Goal: Task Accomplishment & Management: Use online tool/utility

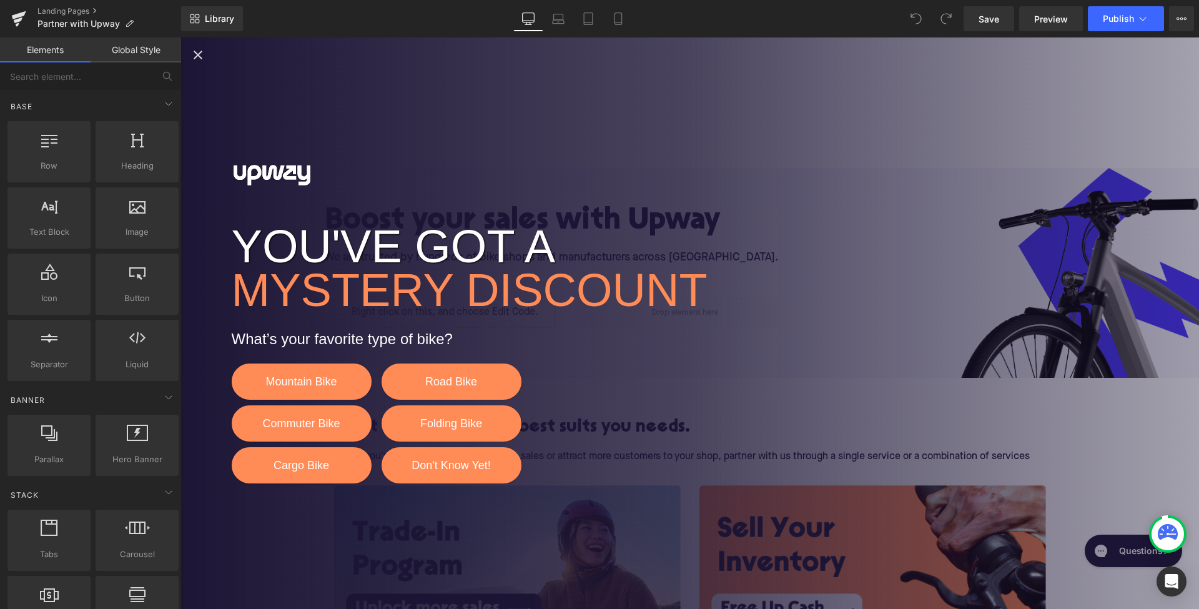
click at [201, 51] on icon "Close popup" at bounding box center [197, 54] width 15 height 15
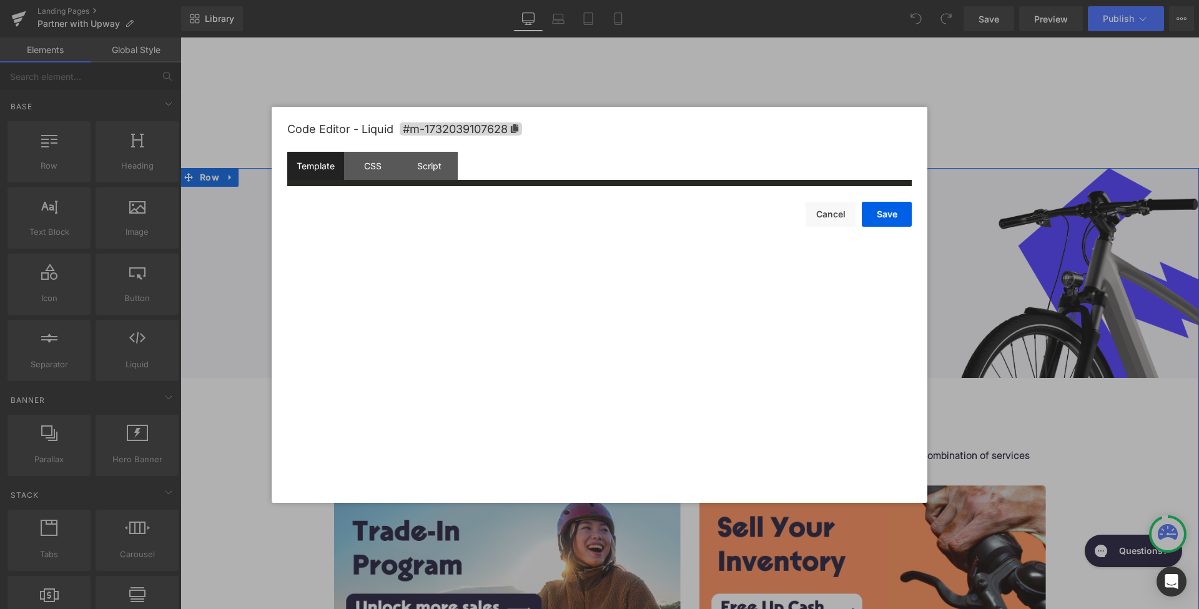
click at [462, 306] on div "Liquid" at bounding box center [445, 312] width 222 height 31
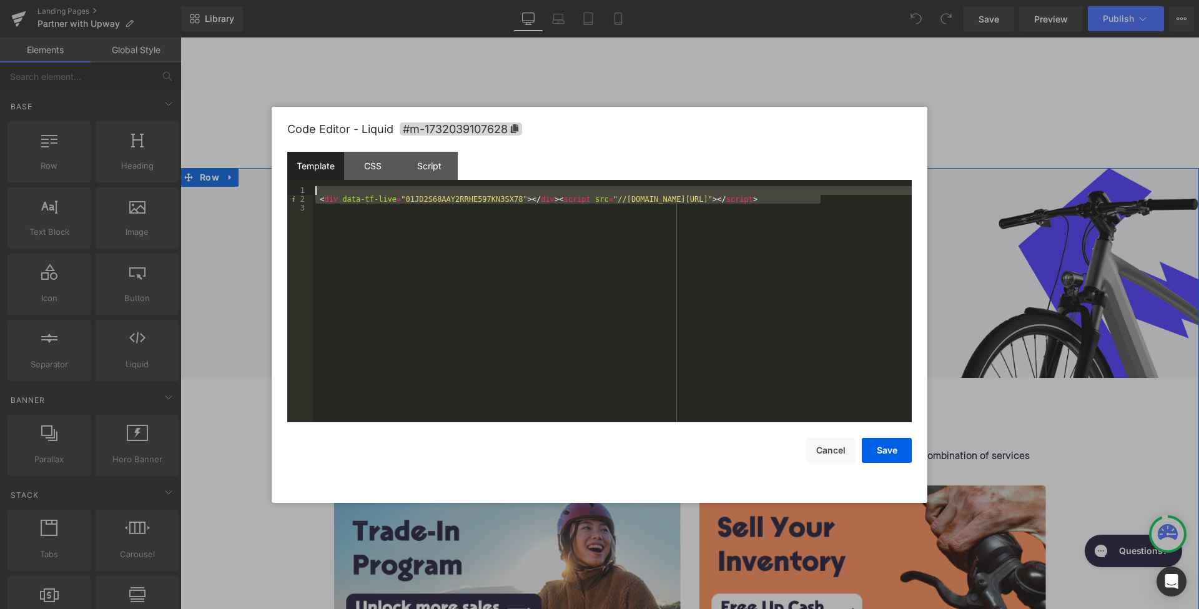
drag, startPoint x: 833, startPoint y: 200, endPoint x: 412, endPoint y: 185, distance: 421.1
click at [412, 185] on div "Template CSS Script Data 1 2 3 < div data-tf-live = "01JD2S68AAY2RRHE597KN3SX78…" at bounding box center [599, 287] width 624 height 270
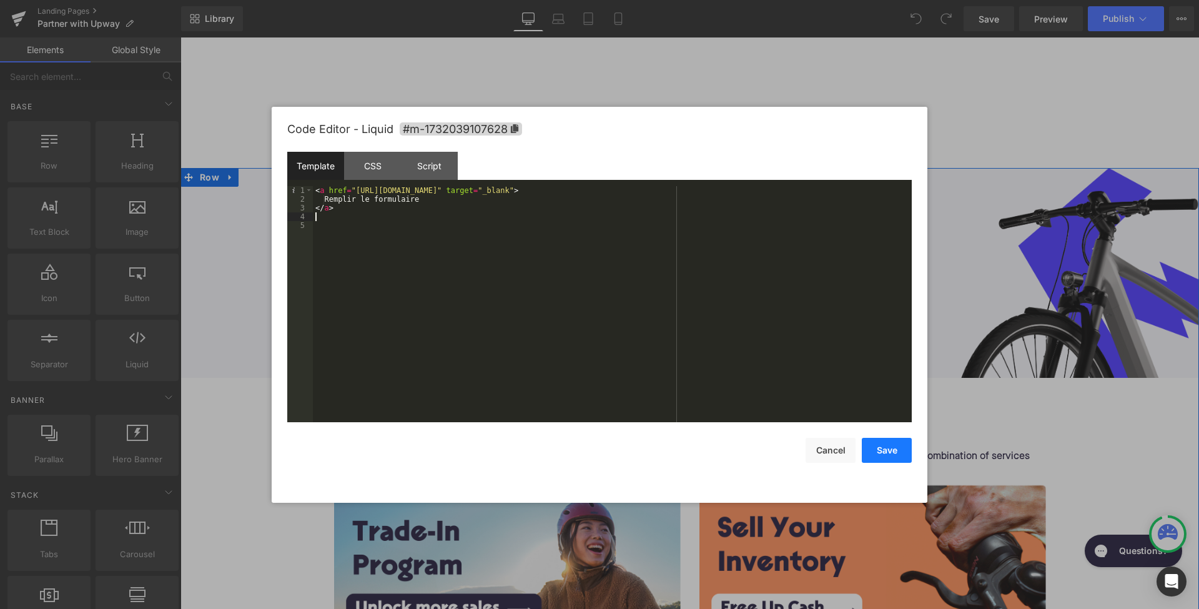
click at [893, 450] on button "Save" at bounding box center [887, 450] width 50 height 25
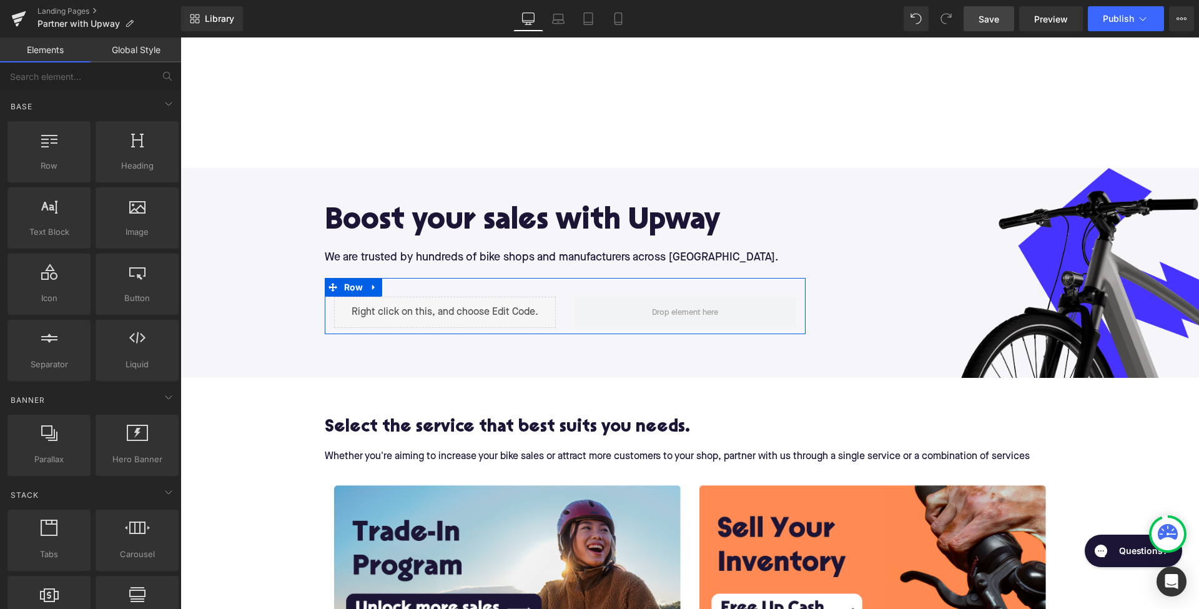
click at [994, 24] on span "Save" at bounding box center [988, 18] width 21 height 13
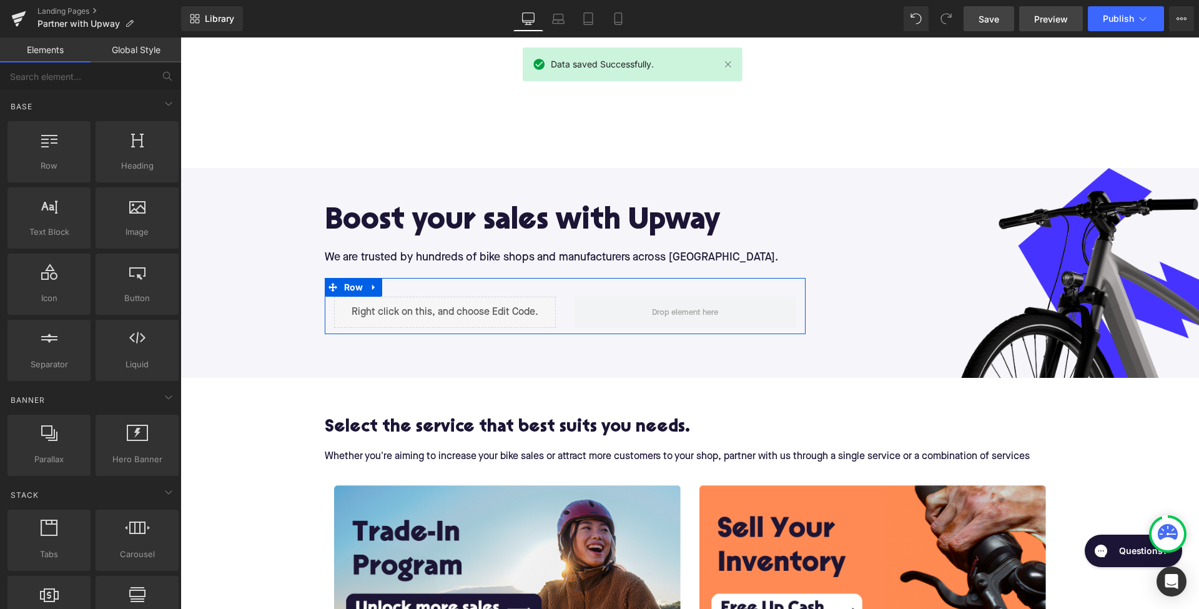
click at [1063, 25] on span "Preview" at bounding box center [1051, 18] width 34 height 13
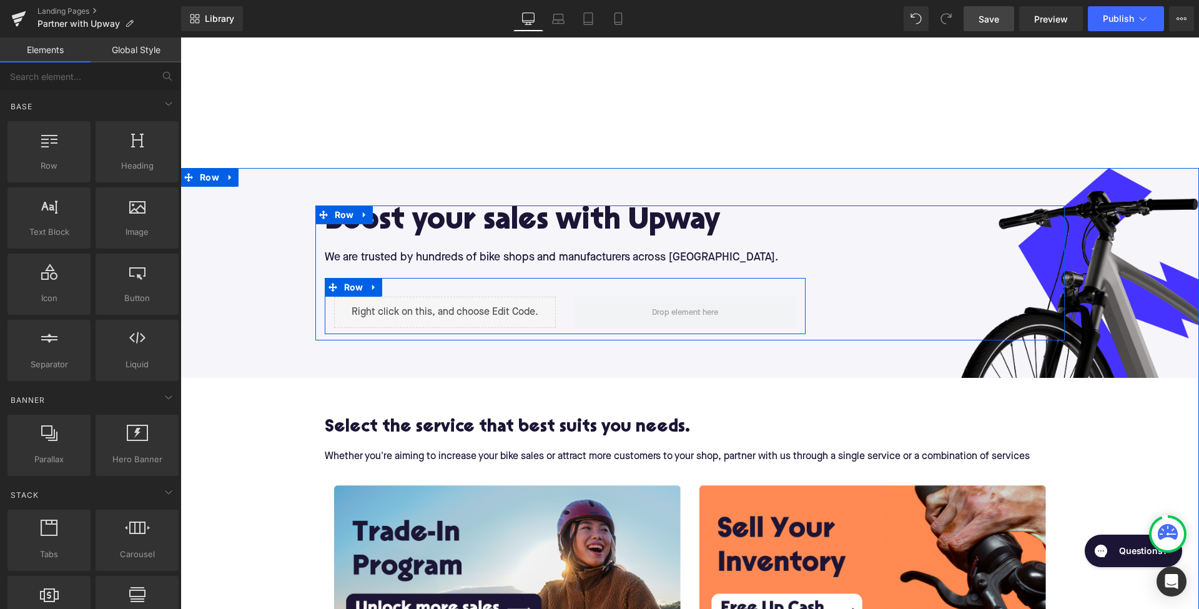
click at [406, 321] on div "Liquid" at bounding box center [445, 312] width 222 height 31
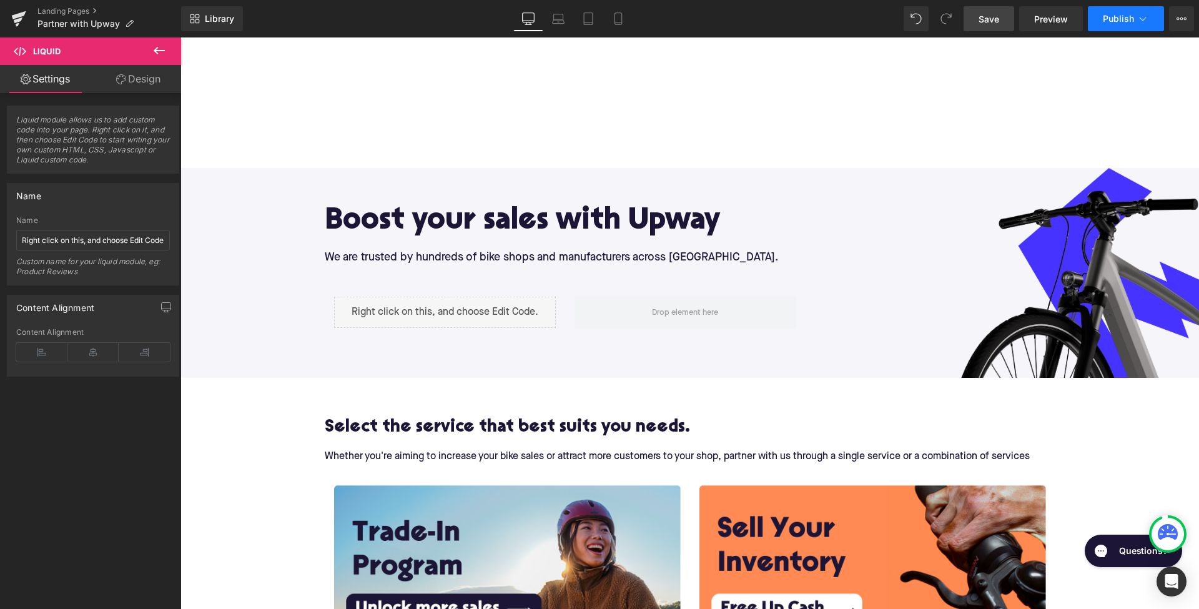
click at [1123, 16] on span "Publish" at bounding box center [1118, 19] width 31 height 10
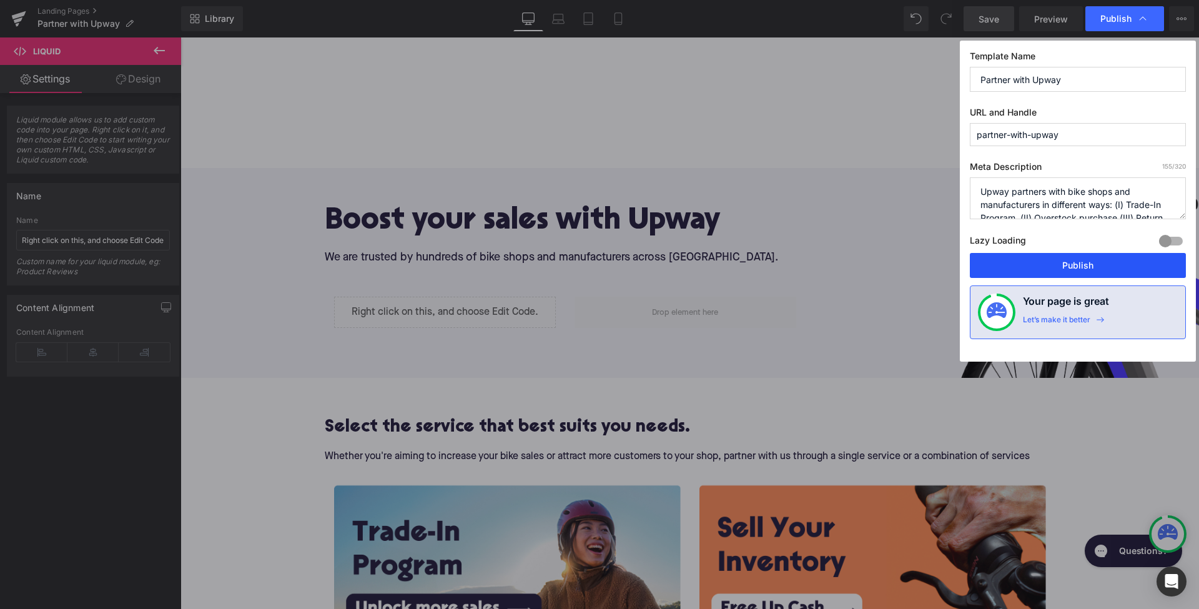
click at [1055, 265] on button "Publish" at bounding box center [1078, 265] width 216 height 25
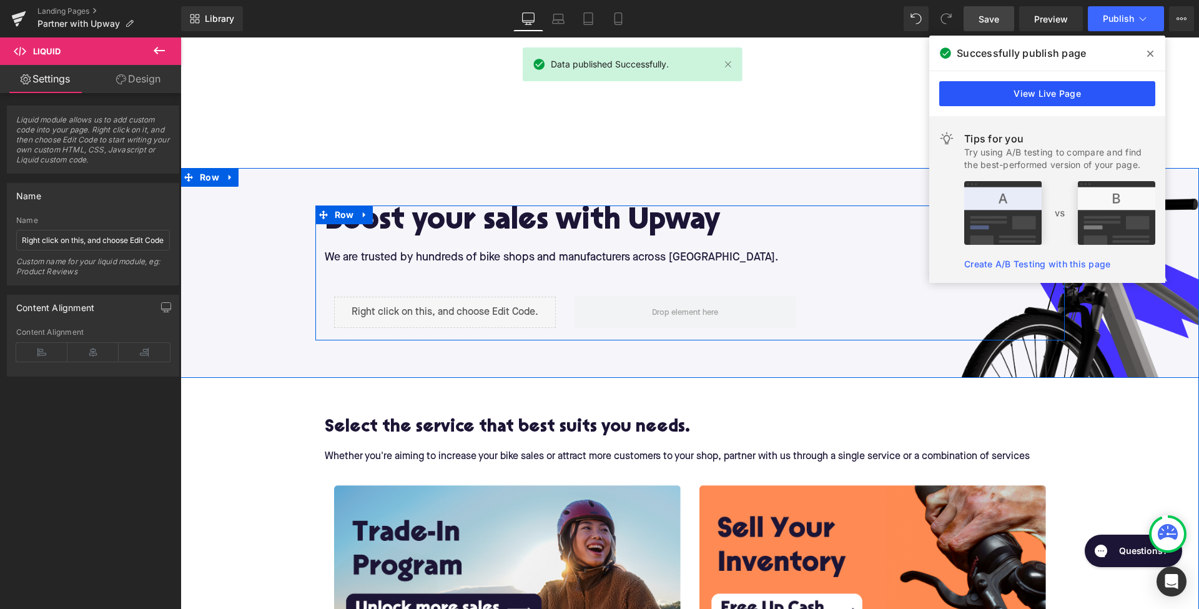
click at [1045, 99] on link "View Live Page" at bounding box center [1047, 93] width 216 height 25
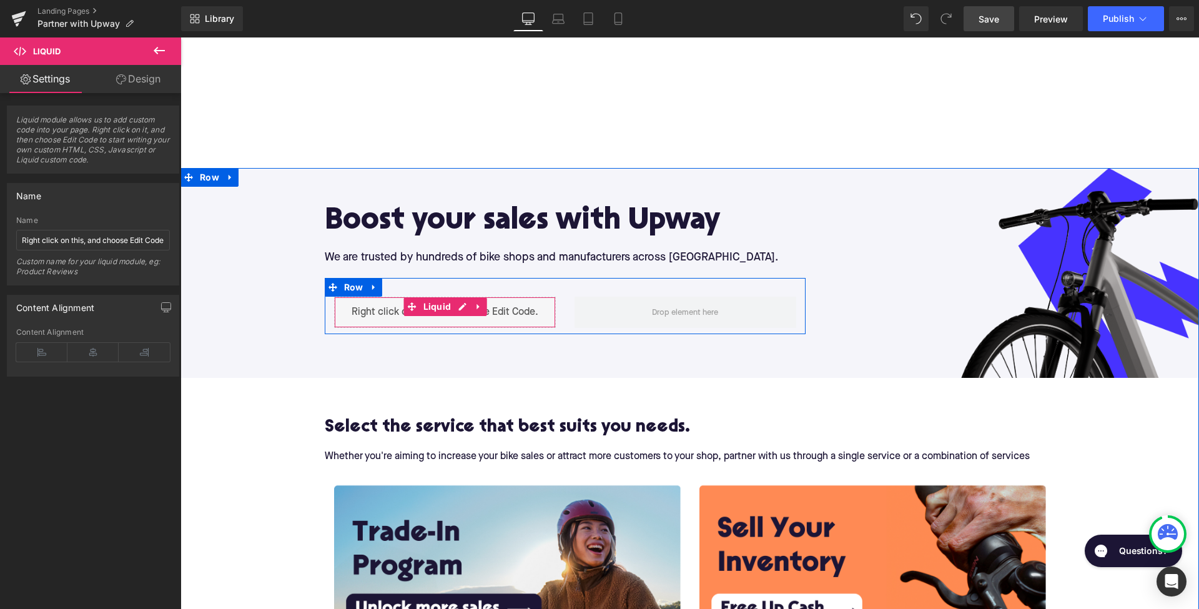
click at [457, 305] on div "Liquid" at bounding box center [445, 312] width 222 height 31
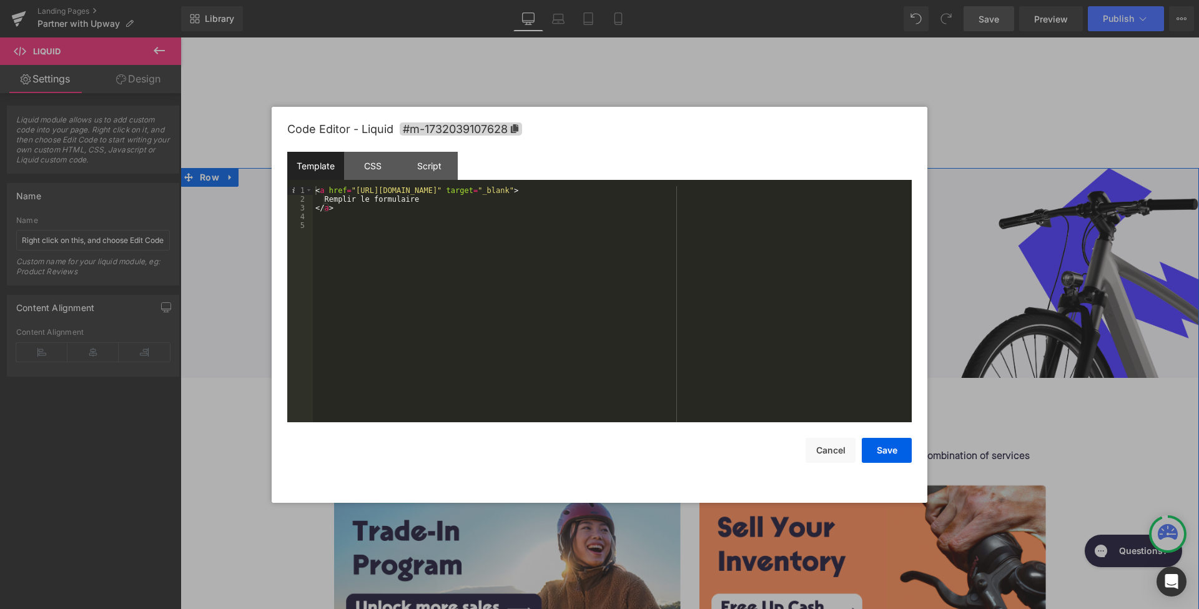
click at [569, 272] on div "< a href = "https://26e17c72o5l.typeform.com/to/Oy0FZvnP" target = "_blank" > R…" at bounding box center [612, 313] width 599 height 254
click at [548, 252] on div "< a href = "https://26e17c72o5l.typeform.com/to/Oy0FZvnP" target = "_blank" > R…" at bounding box center [612, 313] width 599 height 254
click at [533, 230] on div "< a href = "https://26e17c72o5l.typeform.com/to/Oy0FZvnP" target = "_blank" > R…" at bounding box center [612, 313] width 599 height 254
click at [443, 203] on div "< a href = "https://26e17c72o5l.typeform.com/to/Oy0FZvnP" target = "_blank" > R…" at bounding box center [612, 313] width 599 height 254
click at [888, 454] on button "Save" at bounding box center [887, 450] width 50 height 25
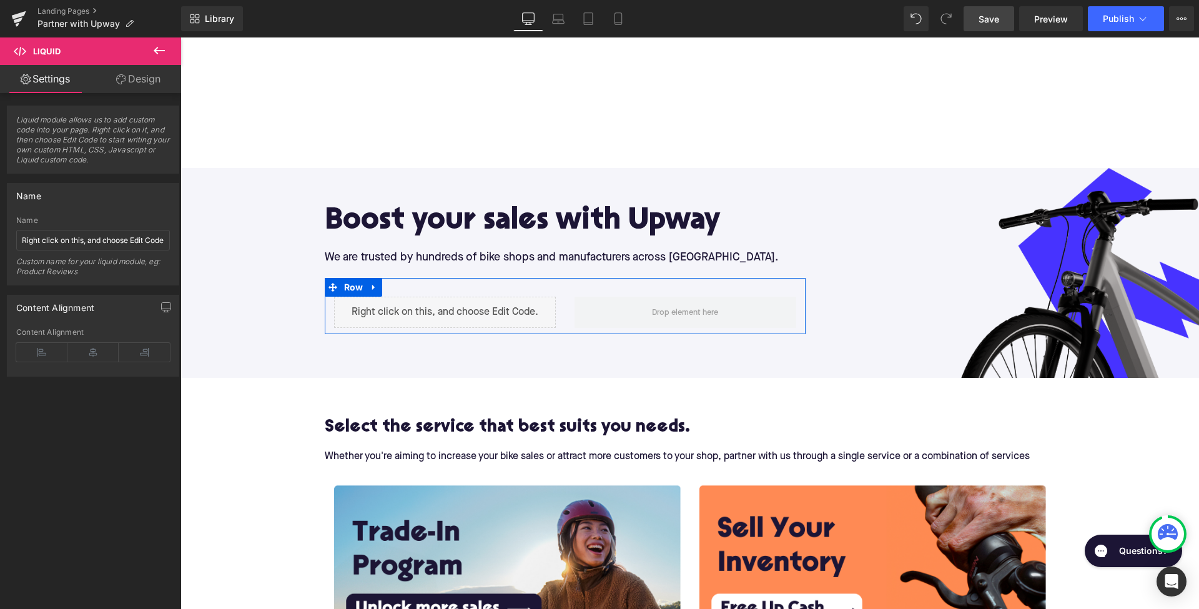
click at [980, 21] on span "Save" at bounding box center [988, 18] width 21 height 13
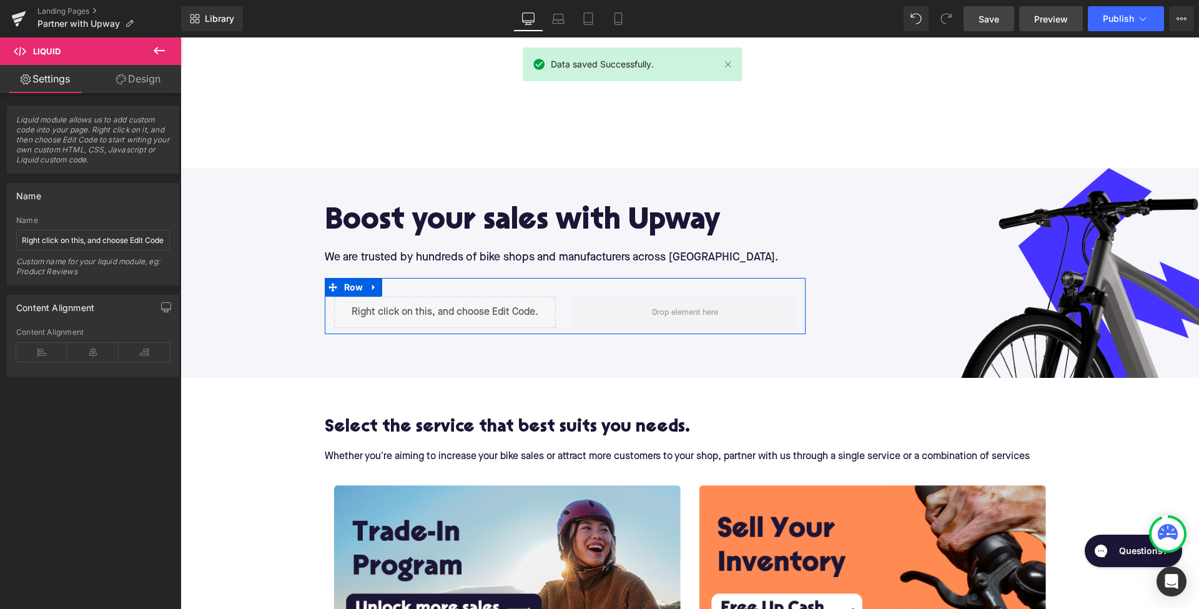
click at [1046, 24] on span "Preview" at bounding box center [1051, 18] width 34 height 13
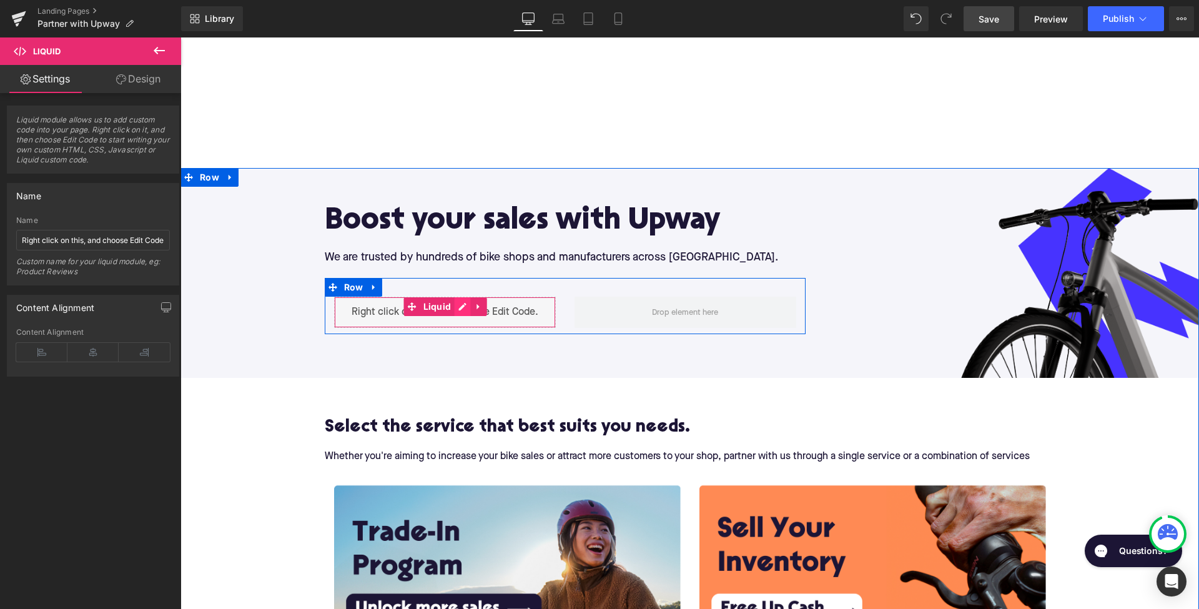
click at [460, 304] on div "Liquid" at bounding box center [445, 312] width 222 height 31
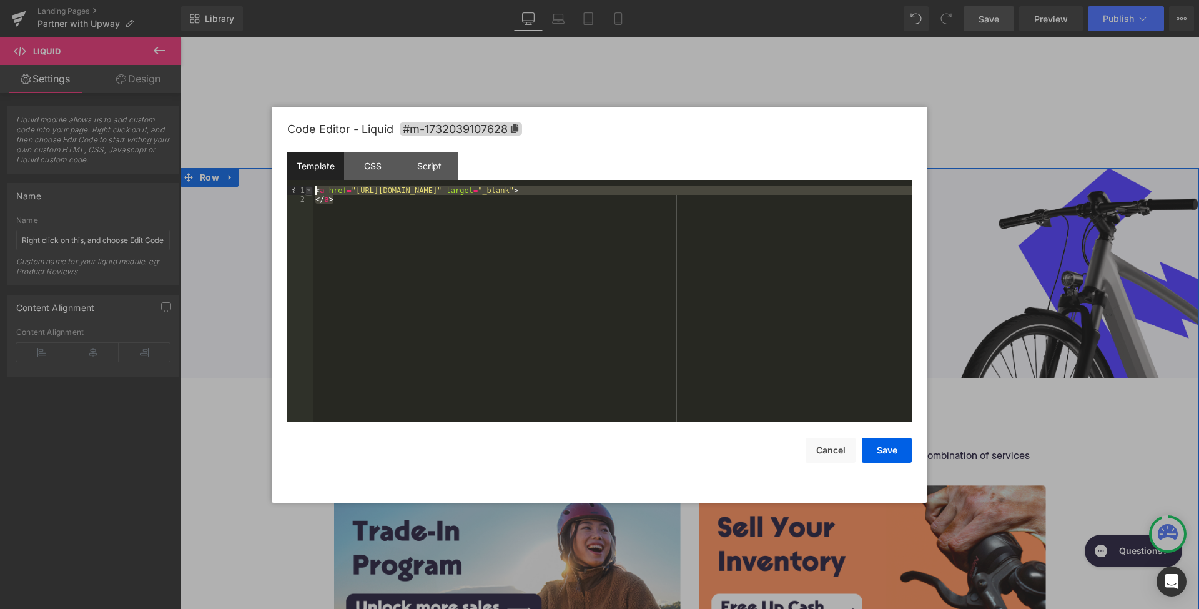
drag, startPoint x: 353, startPoint y: 198, endPoint x: 308, endPoint y: 187, distance: 46.3
click at [308, 187] on pre "1 2 < a href = "https://26e17c72o5l.typeform.com/to/Oy0FZvnP" target = "_blank"…" at bounding box center [599, 304] width 624 height 236
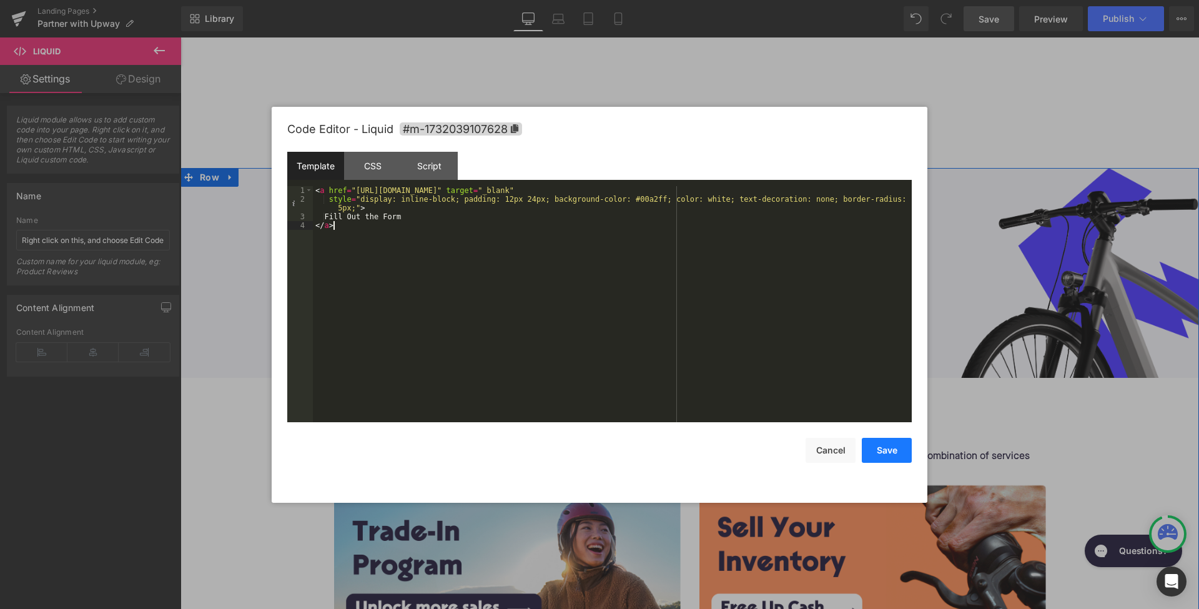
click at [903, 450] on button "Save" at bounding box center [887, 450] width 50 height 25
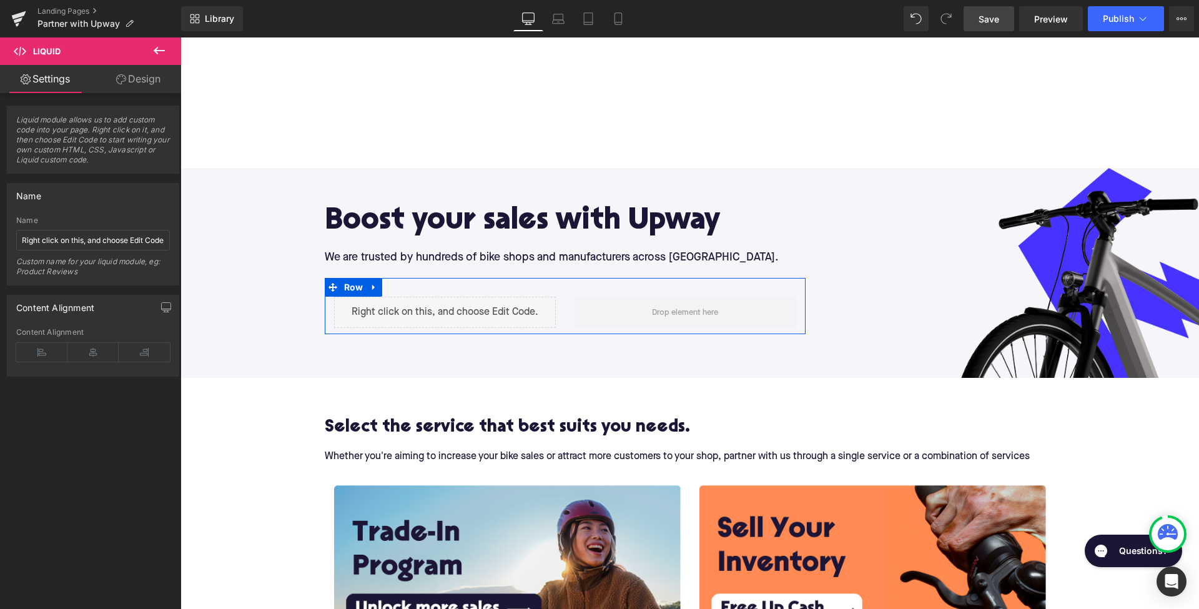
click at [992, 18] on span "Save" at bounding box center [988, 18] width 21 height 13
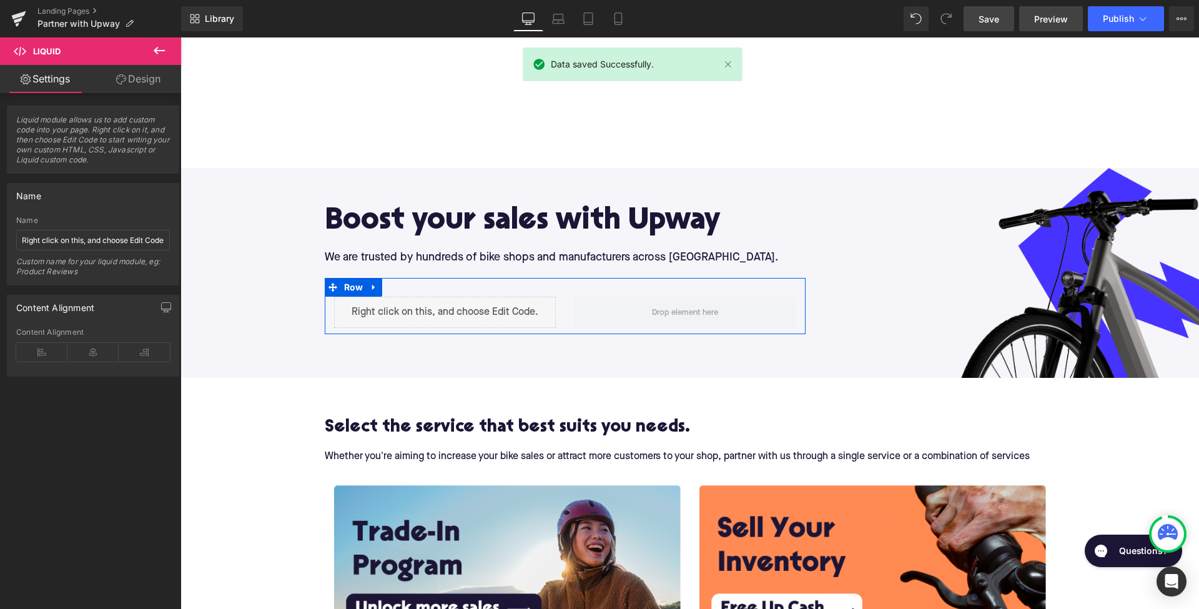
click at [1050, 24] on span "Preview" at bounding box center [1051, 18] width 34 height 13
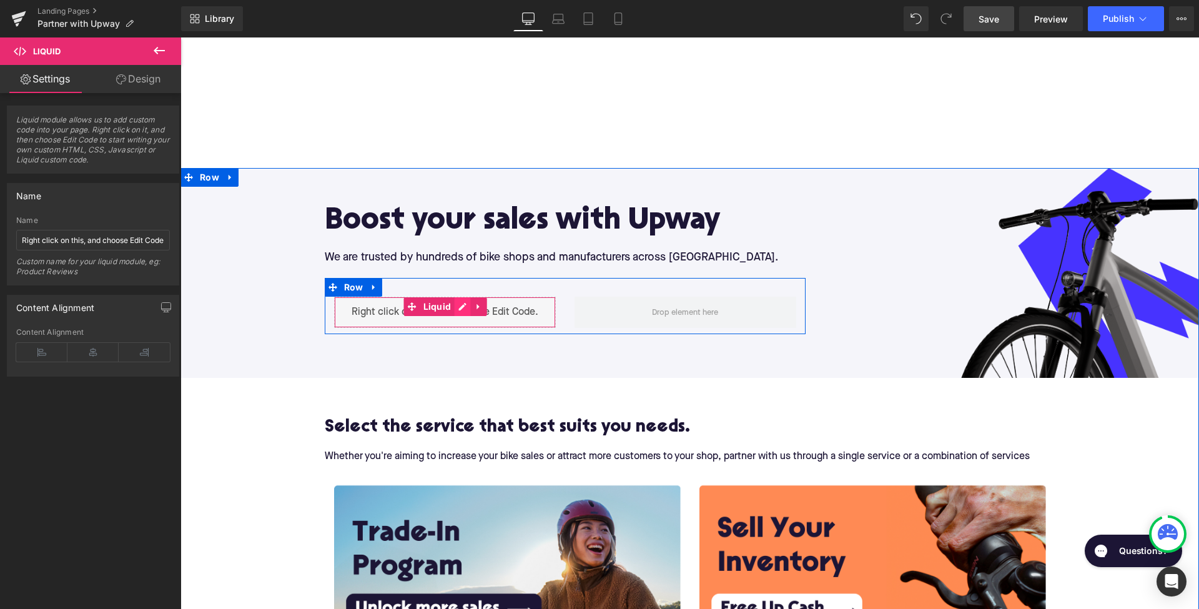
click at [460, 307] on div "Liquid" at bounding box center [445, 312] width 222 height 31
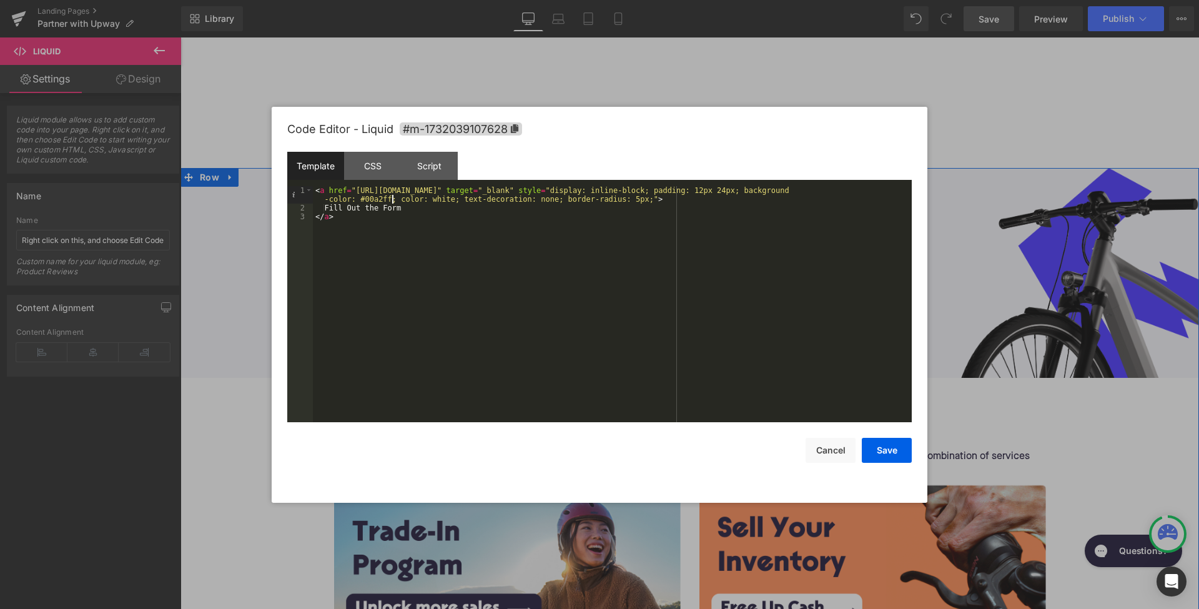
click at [392, 199] on div "< a href = "https://26e17c72o5l.typeform.com/to/Oy0FZvnP" target = "_blank" sty…" at bounding box center [612, 317] width 599 height 262
click at [897, 454] on button "Save" at bounding box center [887, 450] width 50 height 25
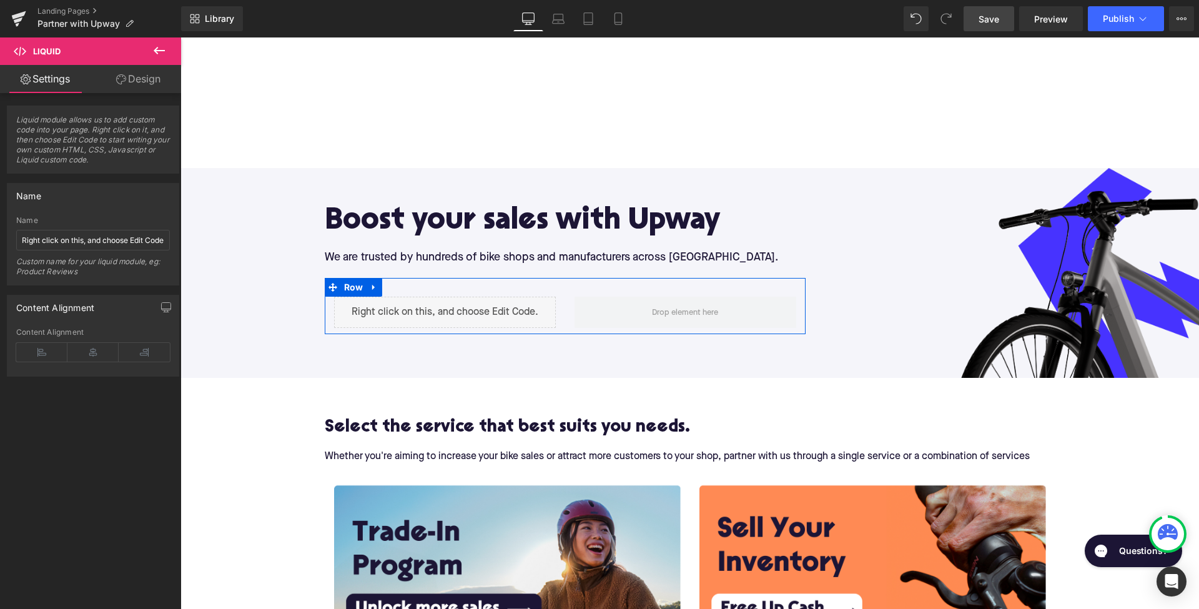
click at [975, 27] on link "Save" at bounding box center [988, 18] width 51 height 25
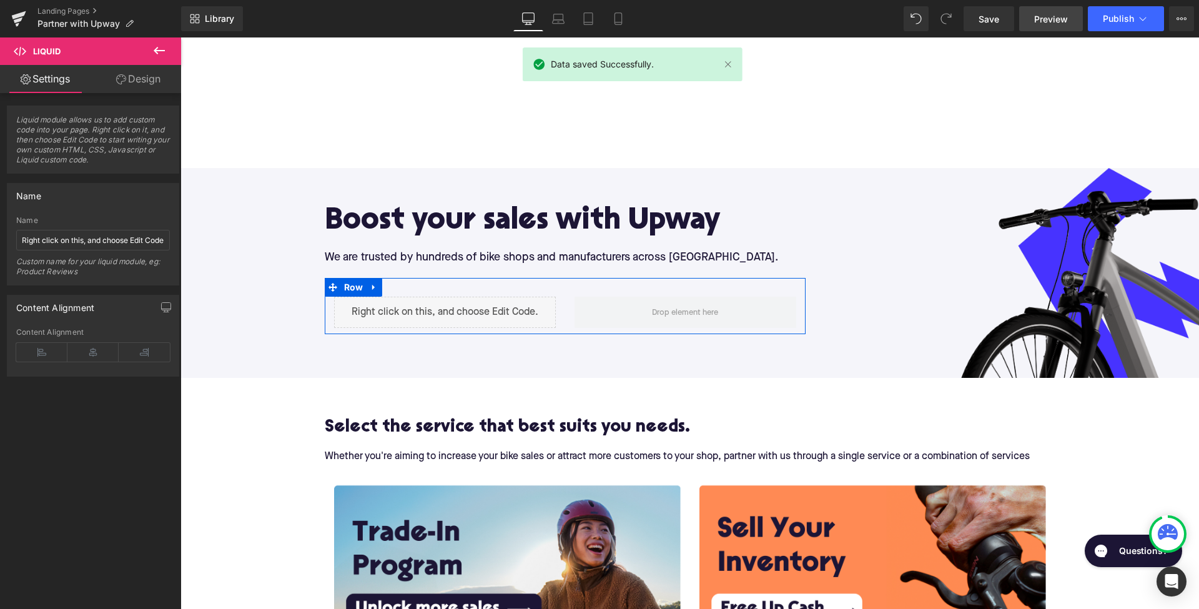
click at [1051, 21] on span "Preview" at bounding box center [1051, 18] width 34 height 13
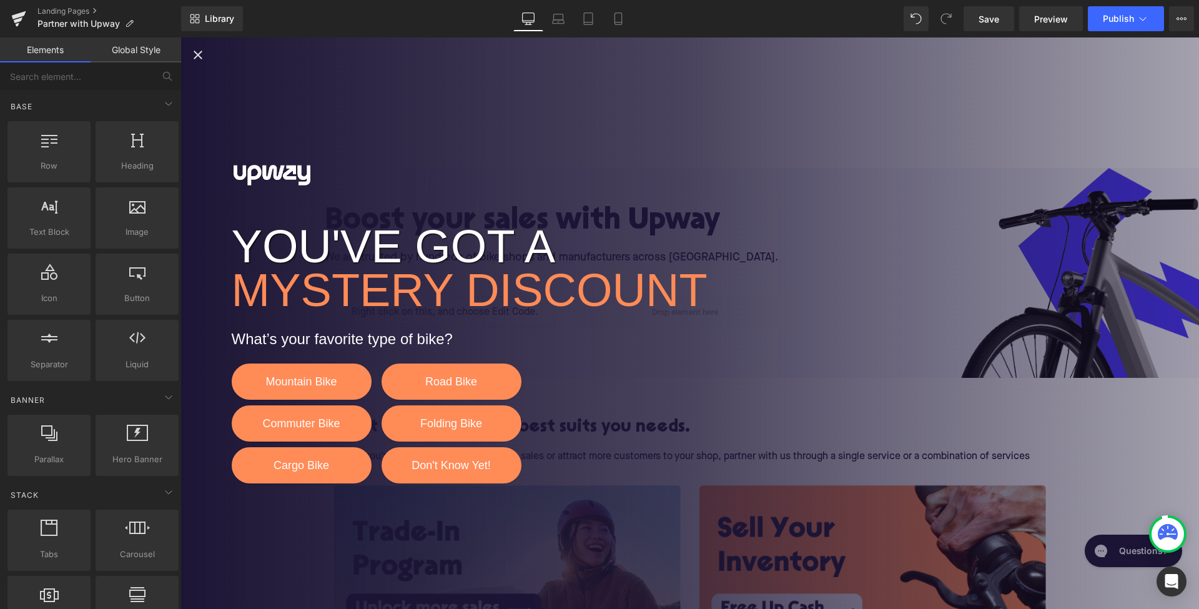
click at [784, 160] on div "YOU'VE GOT A MYSTERY DISCOUNT What’s your favorite type of bike? Mountain Bike …" at bounding box center [689, 322] width 1018 height 571
click at [423, 192] on div "YOU'VE GOT A MYSTERY DISCOUNT What’s your favorite type of bike? Mountain Bike …" at bounding box center [689, 322] width 1018 height 571
click at [956, 245] on div "YOU'VE GOT A MYSTERY DISCOUNT What’s your favorite type of bike? Mountain Bike …" at bounding box center [689, 322] width 1018 height 571
click at [1029, 524] on div "YOU'VE GOT A MYSTERY DISCOUNT What’s your favorite type of bike? Mountain Bike …" at bounding box center [689, 322] width 1018 height 571
click at [1050, 19] on span "Preview" at bounding box center [1051, 18] width 34 height 13
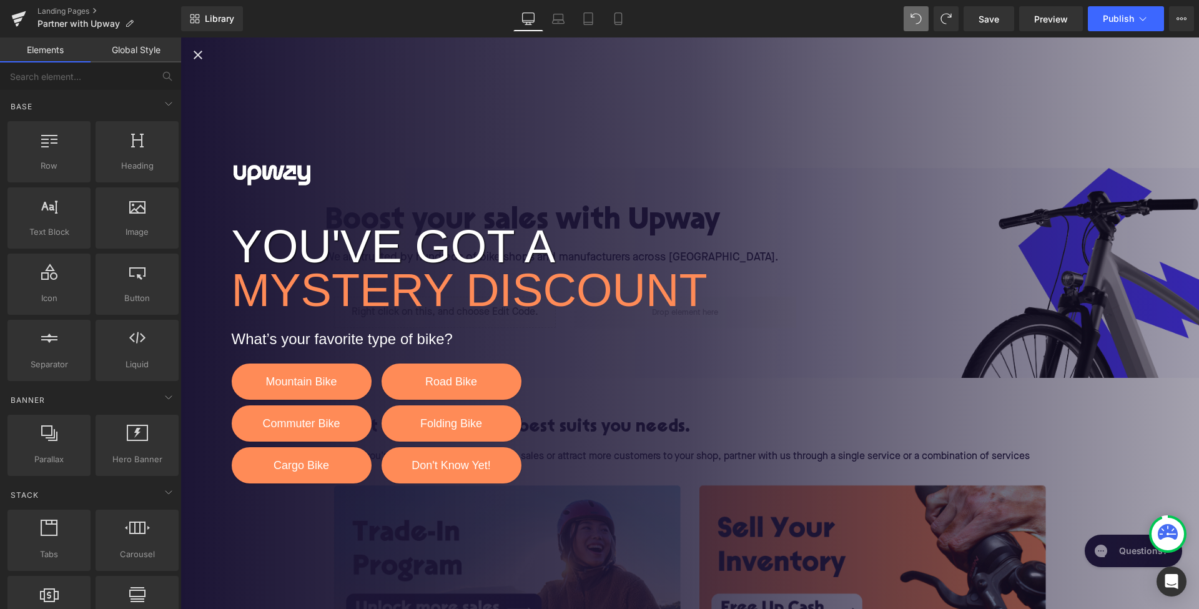
click at [939, 132] on div "YOU'VE GOT A MYSTERY DISCOUNT What’s your favorite type of bike? Mountain Bike …" at bounding box center [689, 322] width 1018 height 571
click at [1161, 526] on icon at bounding box center [1168, 532] width 20 height 16
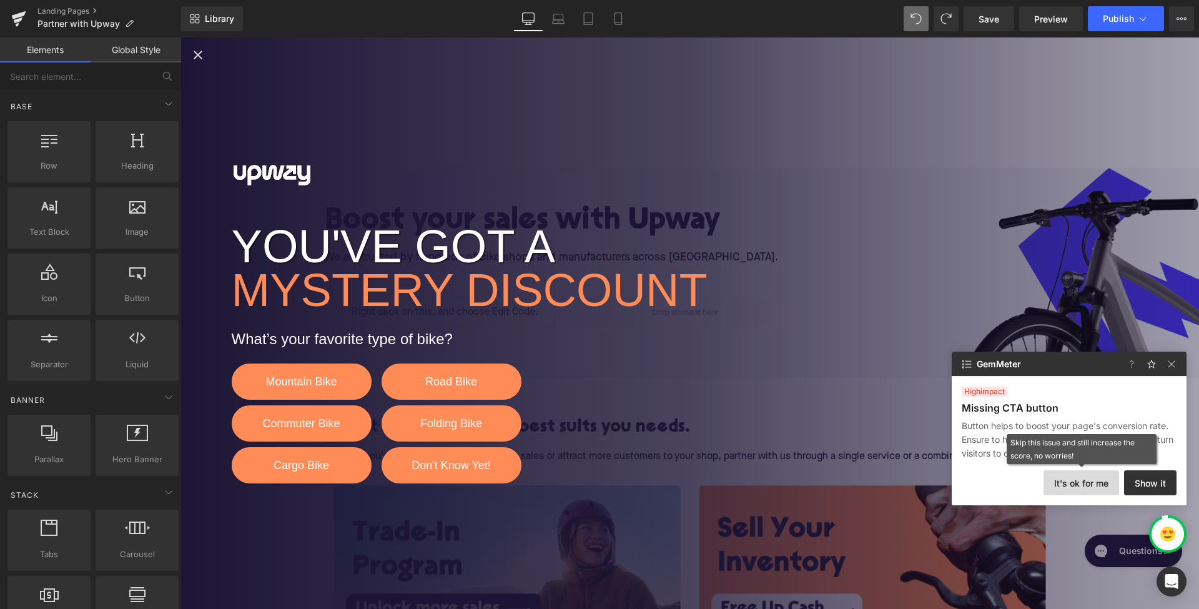
click at [1089, 484] on button "It's ok for me" at bounding box center [1081, 482] width 76 height 25
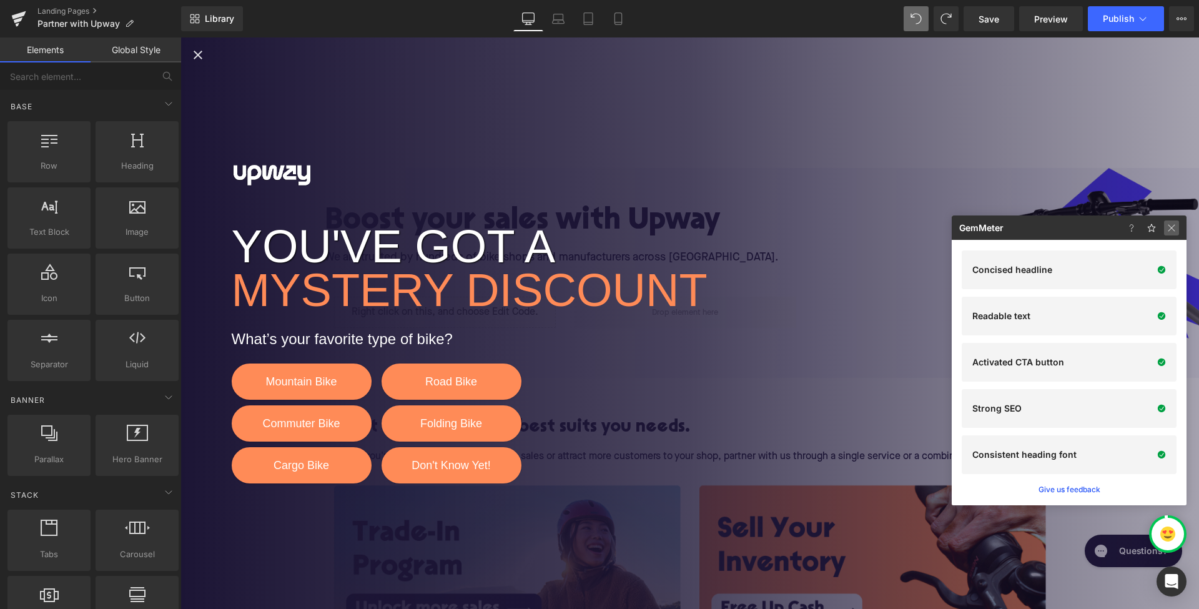
click at [0, 0] on img at bounding box center [0, 0] width 0 height 0
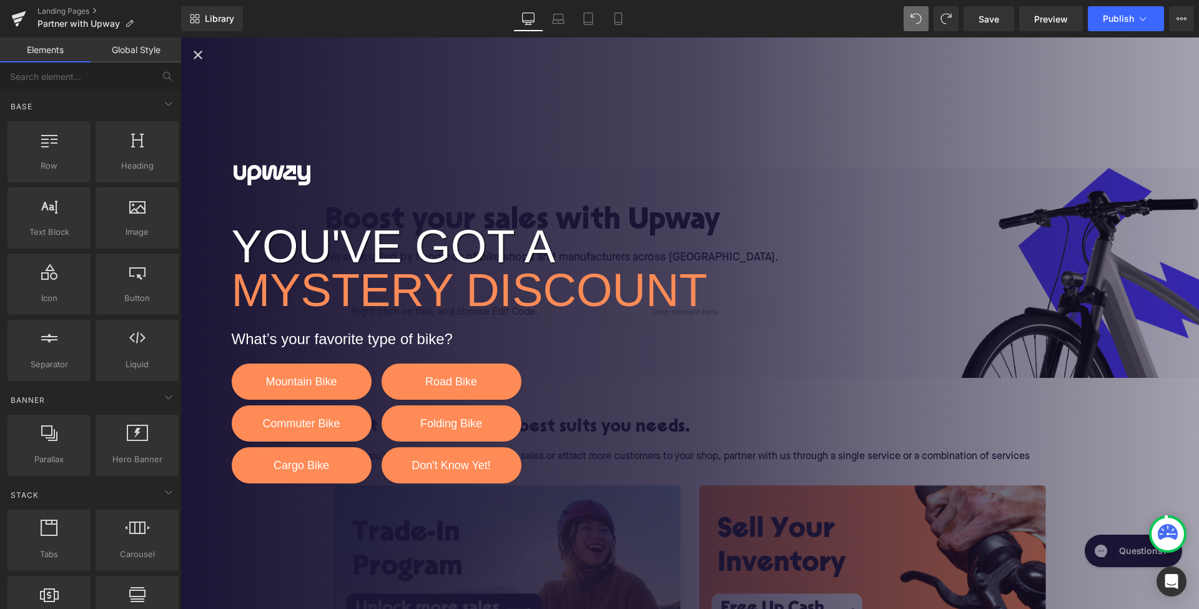
click at [910, 258] on div "YOU'VE GOT A MYSTERY DISCOUNT What’s your favorite type of bike? Mountain Bike …" at bounding box center [689, 322] width 1018 height 571
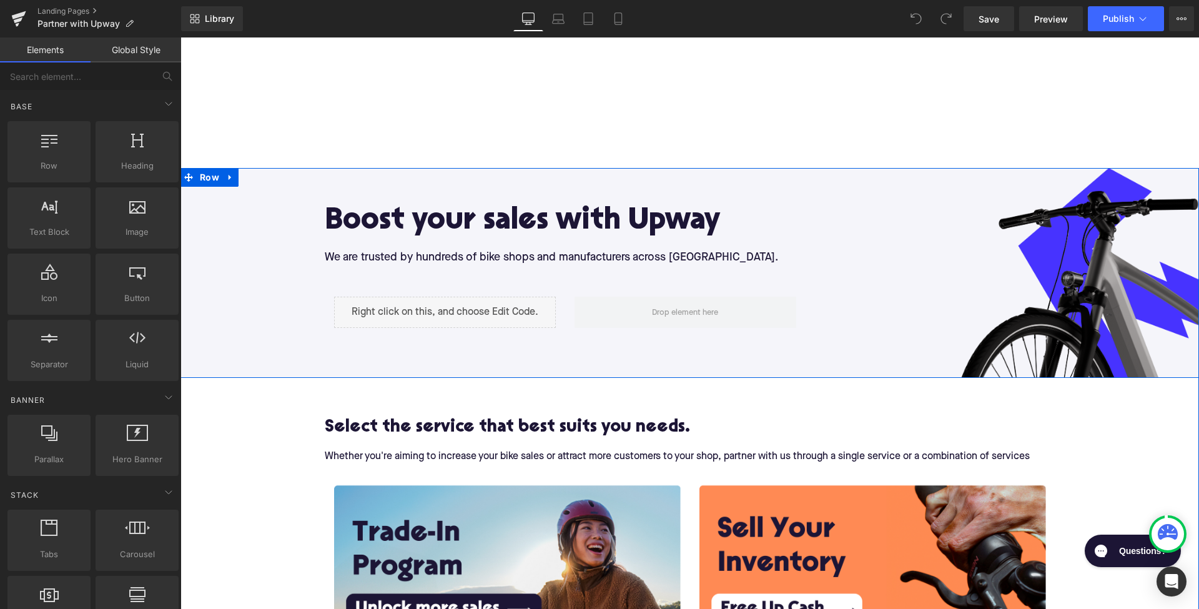
click at [486, 318] on div "Liquid" at bounding box center [445, 312] width 222 height 31
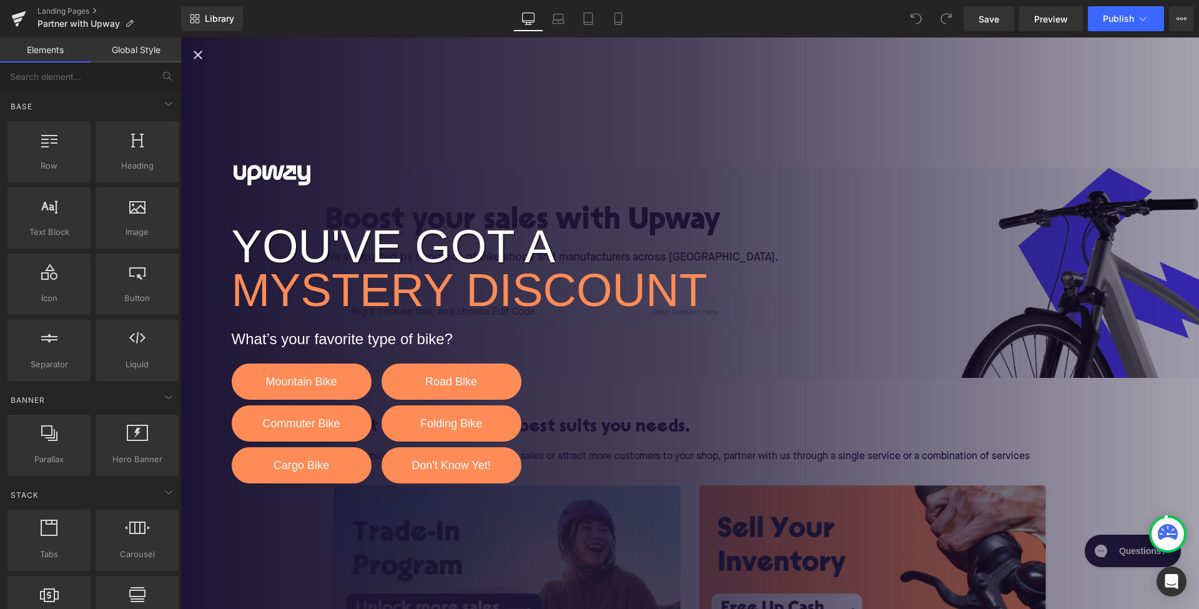
click at [195, 51] on icon "Close popup" at bounding box center [197, 54] width 15 height 15
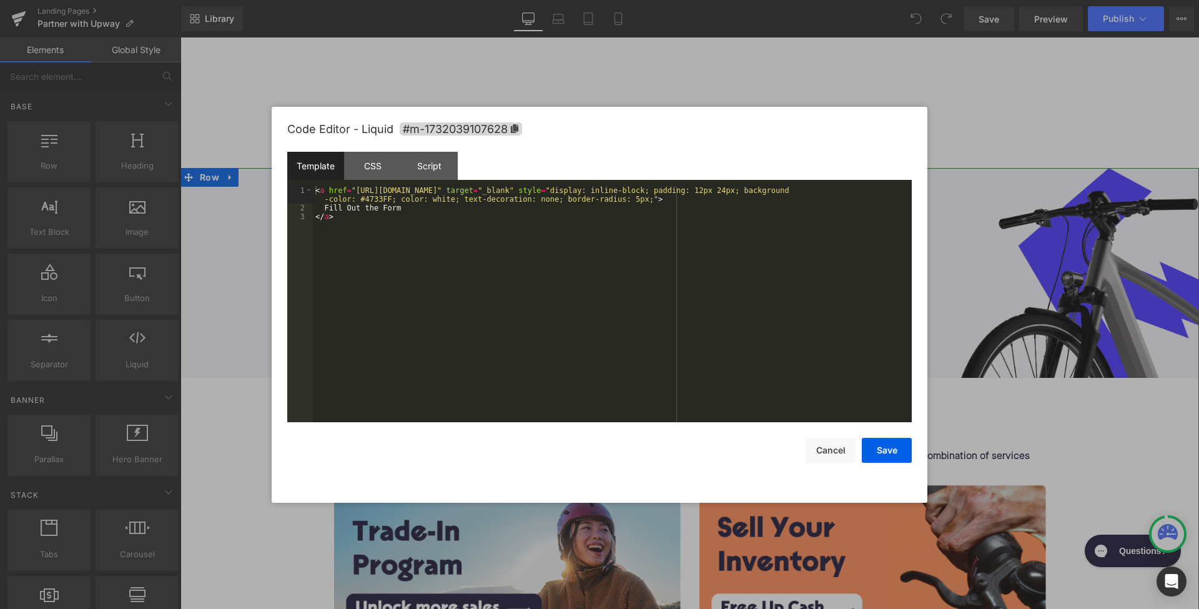
click at [460, 305] on div "Liquid" at bounding box center [445, 312] width 222 height 31
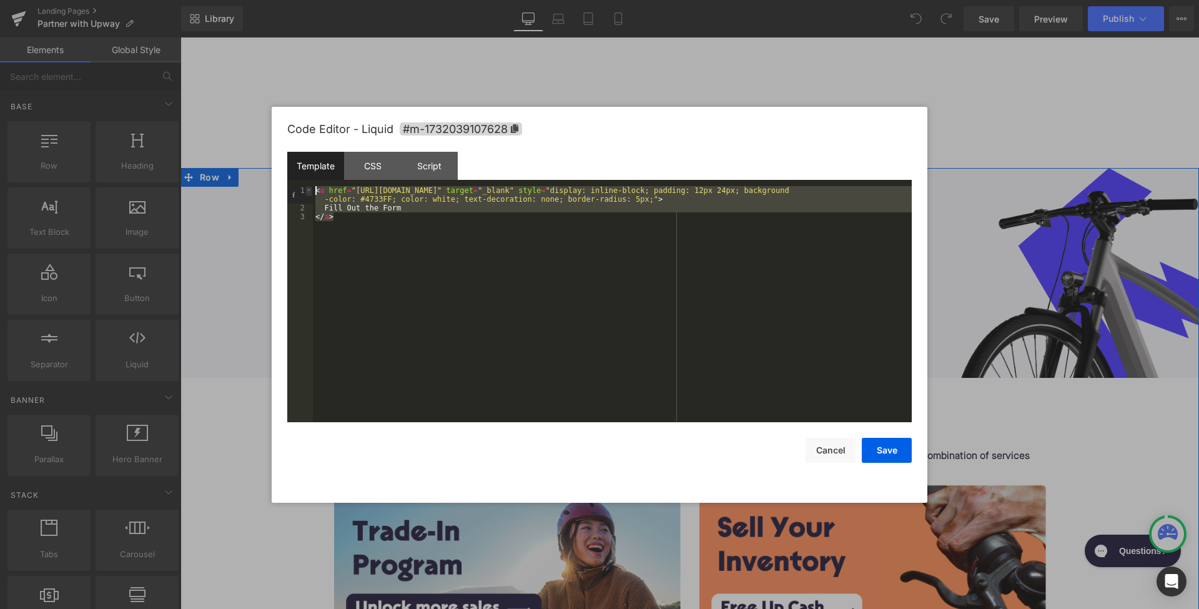
drag, startPoint x: 347, startPoint y: 217, endPoint x: 308, endPoint y: 186, distance: 49.8
click at [308, 186] on pre "1 2 3 < a href = "[URL][DOMAIN_NAME]" target = "_blank" style = "display: inlin…" at bounding box center [599, 304] width 624 height 236
click at [342, 220] on div "< a href = "[URL][DOMAIN_NAME]" target = "_blank" style = "display: inline-bloc…" at bounding box center [612, 317] width 599 height 262
drag, startPoint x: 342, startPoint y: 220, endPoint x: 312, endPoint y: 182, distance: 48.5
click at [312, 182] on div "Template CSS Script Data 1 2 3 < a href = "[URL][DOMAIN_NAME]" target = "_blank…" at bounding box center [599, 287] width 624 height 270
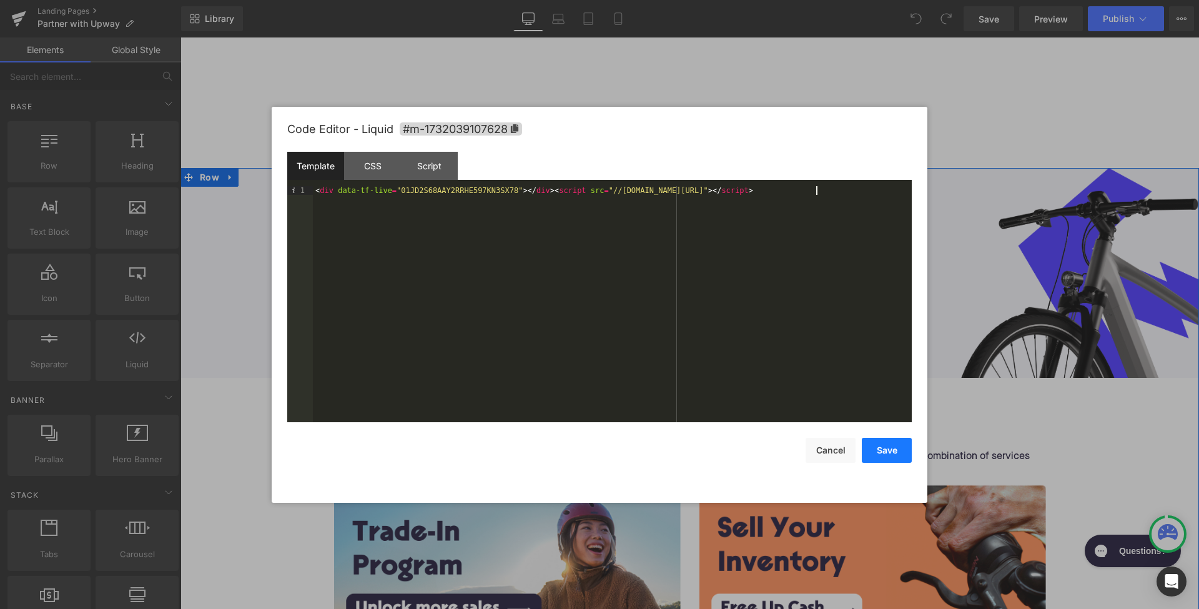
click at [880, 450] on button "Save" at bounding box center [887, 450] width 50 height 25
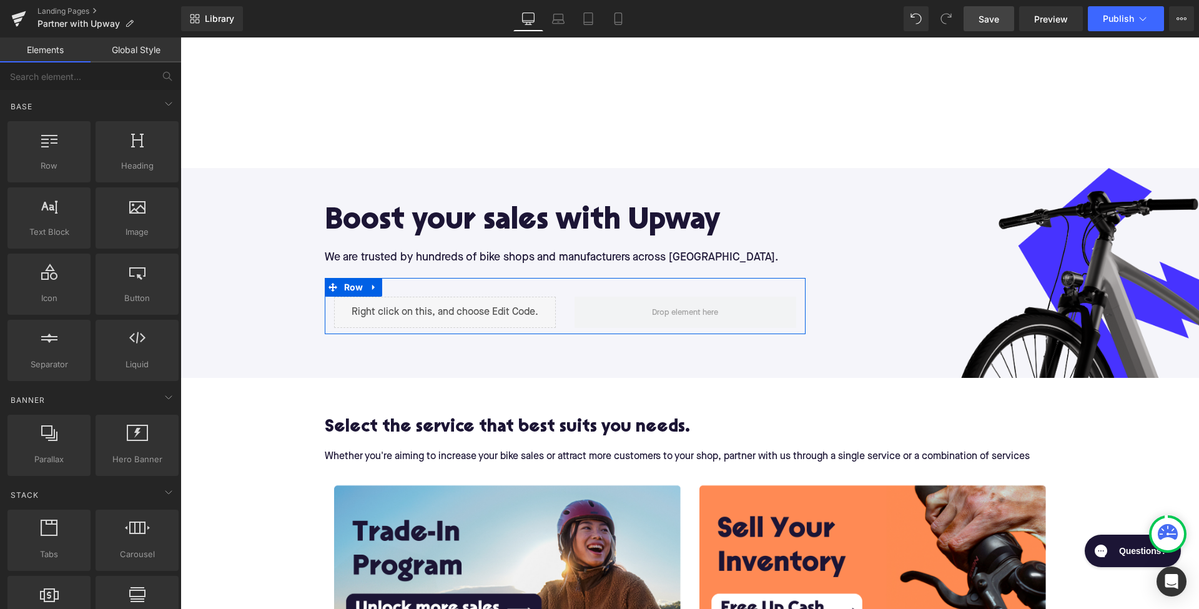
click at [985, 19] on span "Save" at bounding box center [988, 18] width 21 height 13
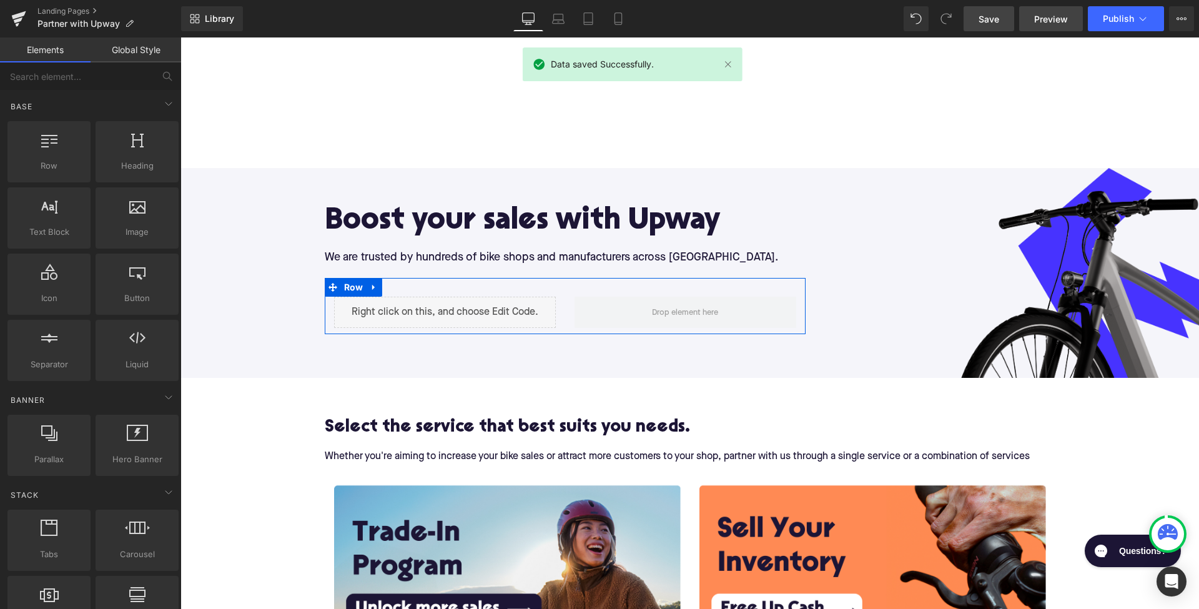
click at [1062, 19] on span "Preview" at bounding box center [1051, 18] width 34 height 13
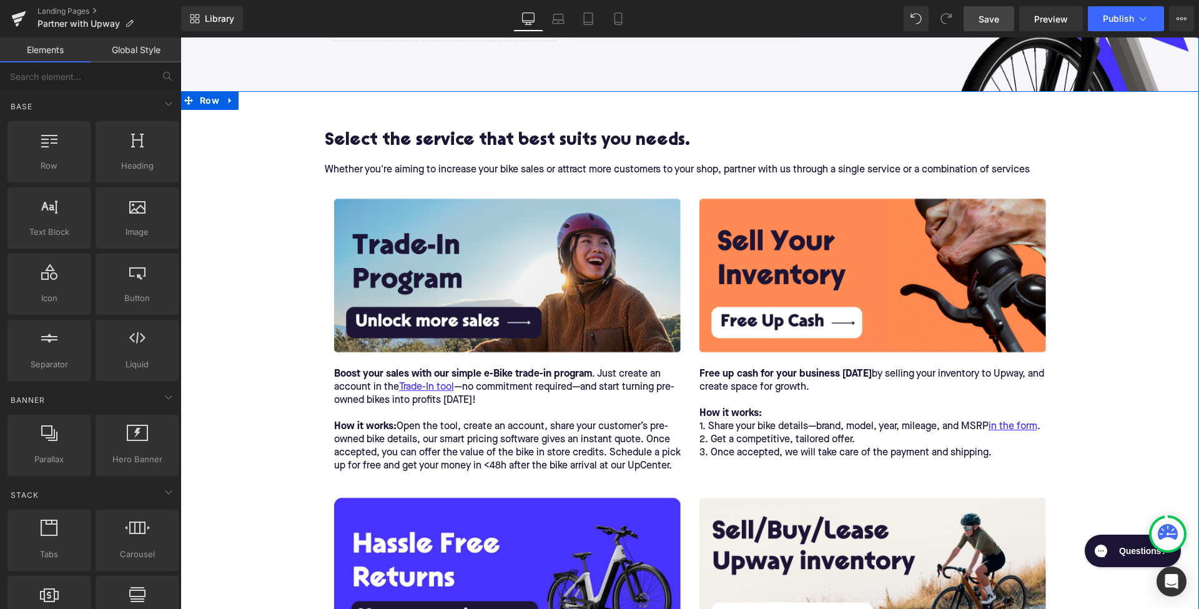
scroll to position [332, 0]
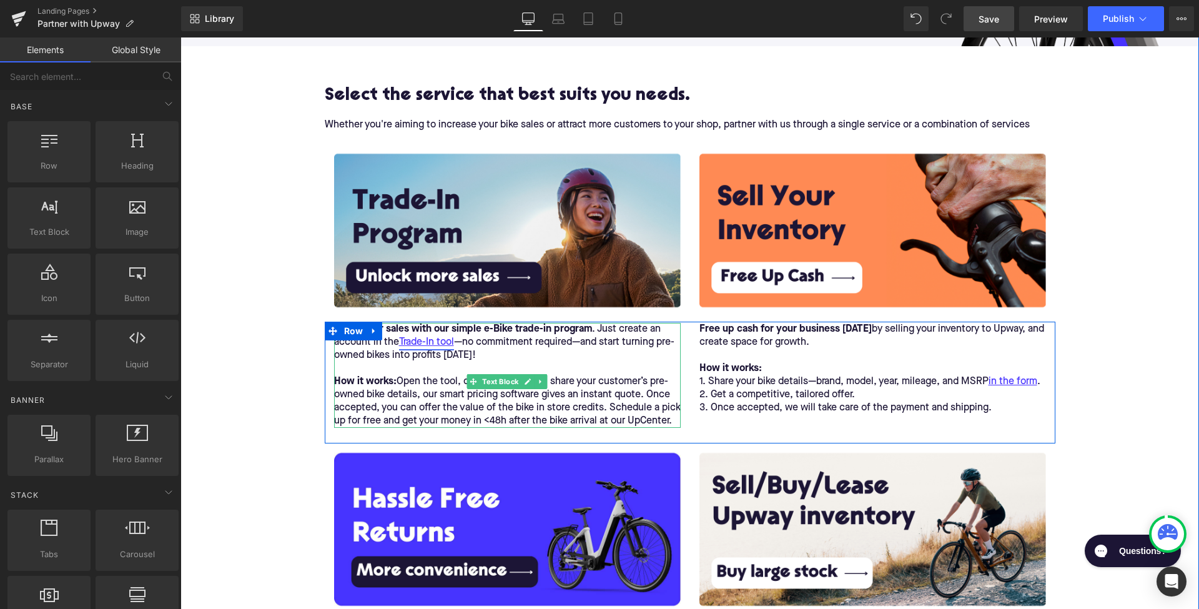
click at [422, 340] on link "Trade-In tool" at bounding box center [426, 342] width 55 height 13
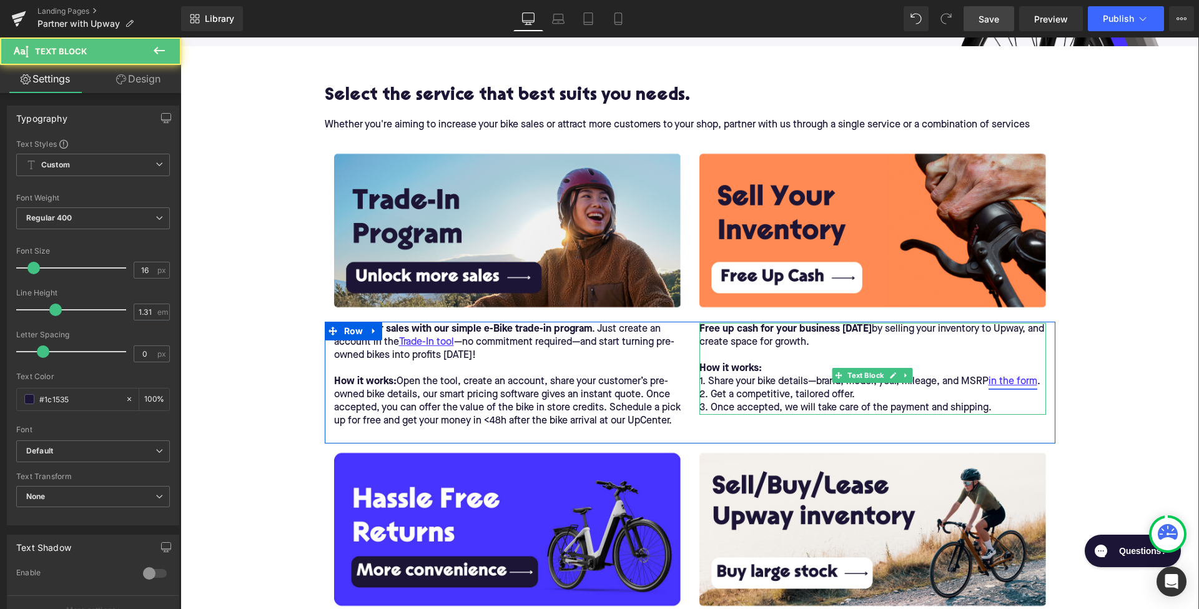
click at [1007, 380] on link "in the form" at bounding box center [1012, 381] width 49 height 13
click at [1011, 381] on link "in the form" at bounding box center [1012, 381] width 49 height 13
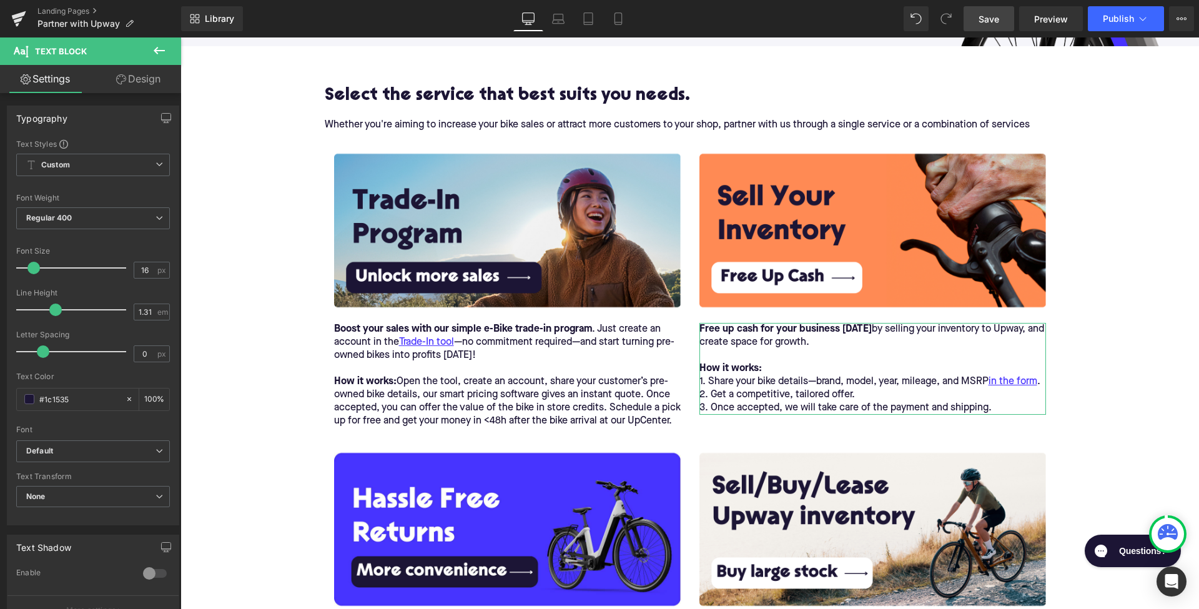
scroll to position [0, 0]
click at [117, 50] on span "Text Block" at bounding box center [74, 50] width 125 height 27
click at [66, 49] on span "Text Block" at bounding box center [61, 51] width 52 height 10
click at [130, 77] on link "Design" at bounding box center [138, 79] width 91 height 28
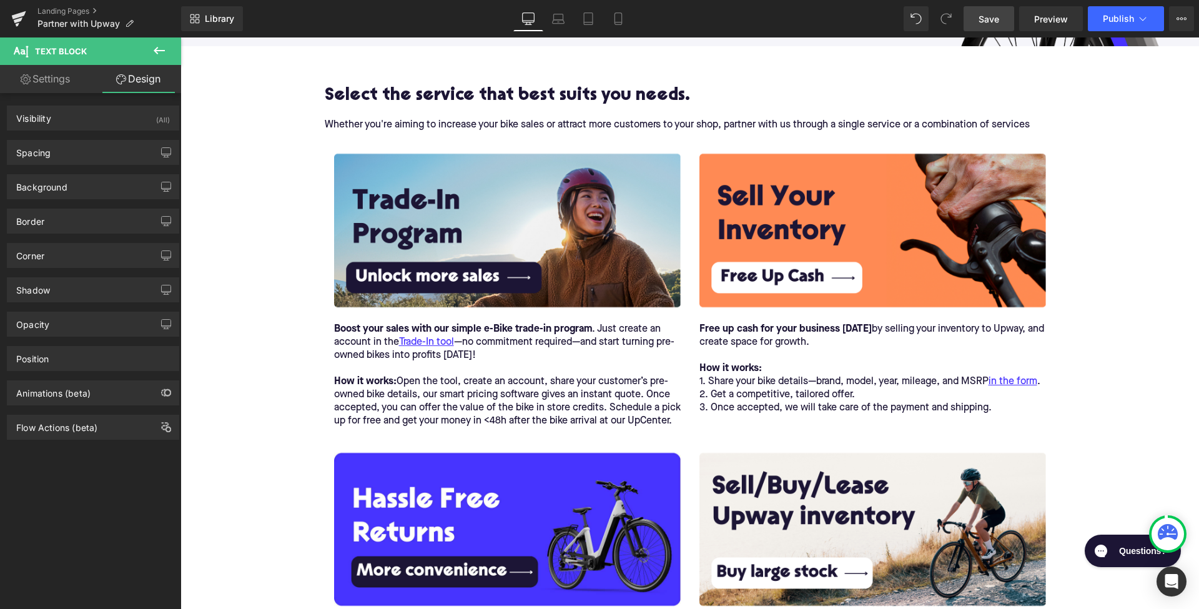
click at [159, 48] on icon at bounding box center [159, 50] width 15 height 15
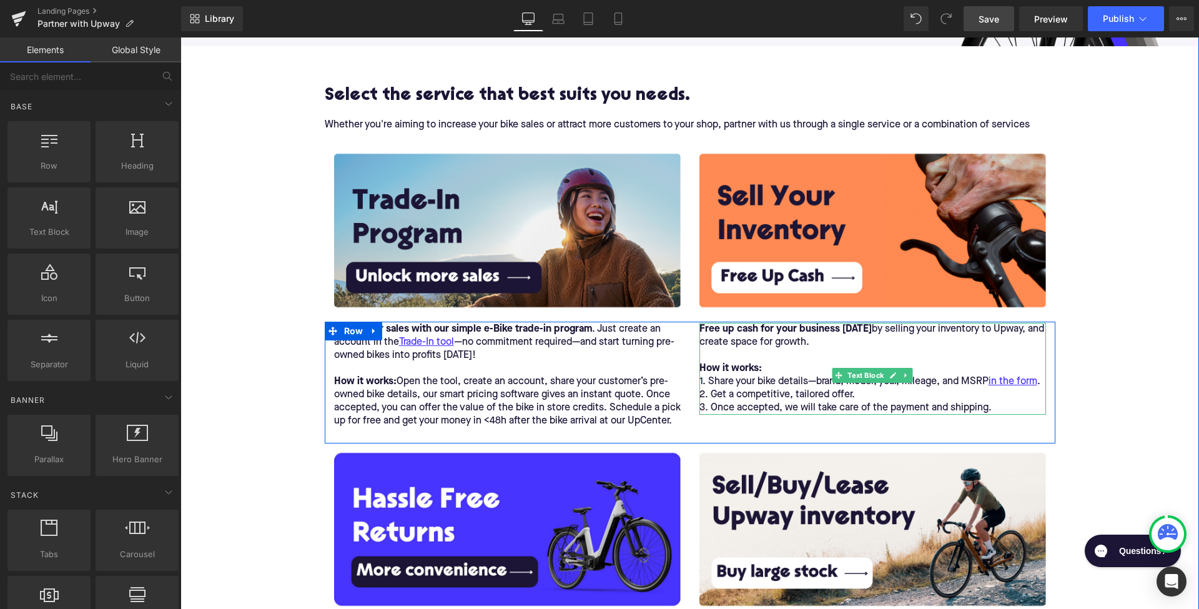
click at [953, 355] on p at bounding box center [872, 355] width 347 height 13
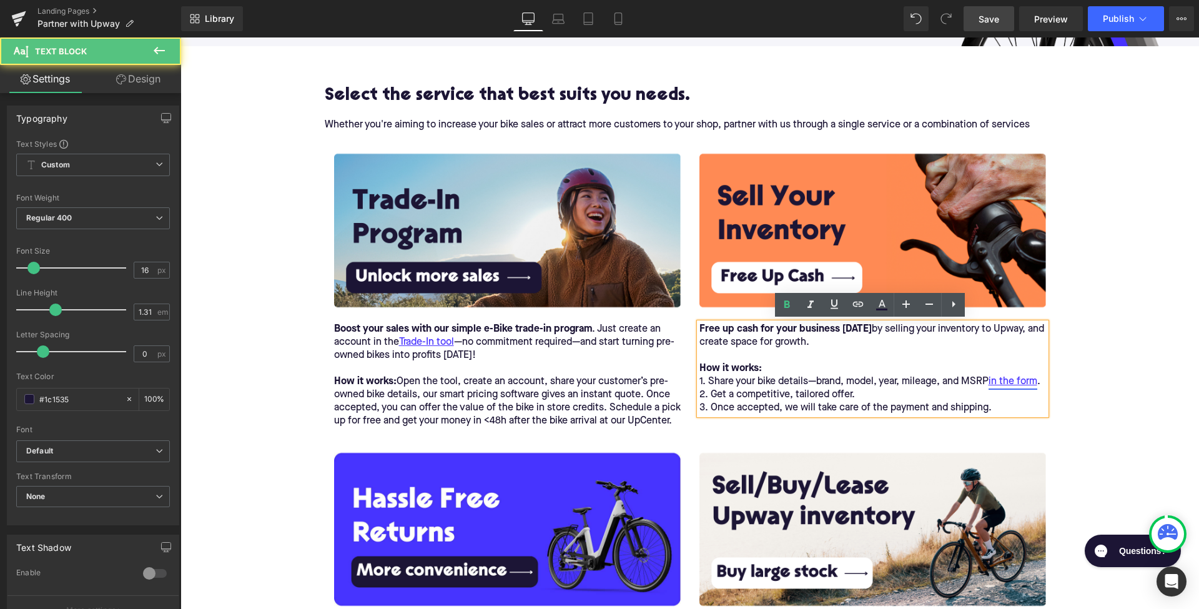
click at [1020, 384] on link "in the form" at bounding box center [1012, 381] width 49 height 13
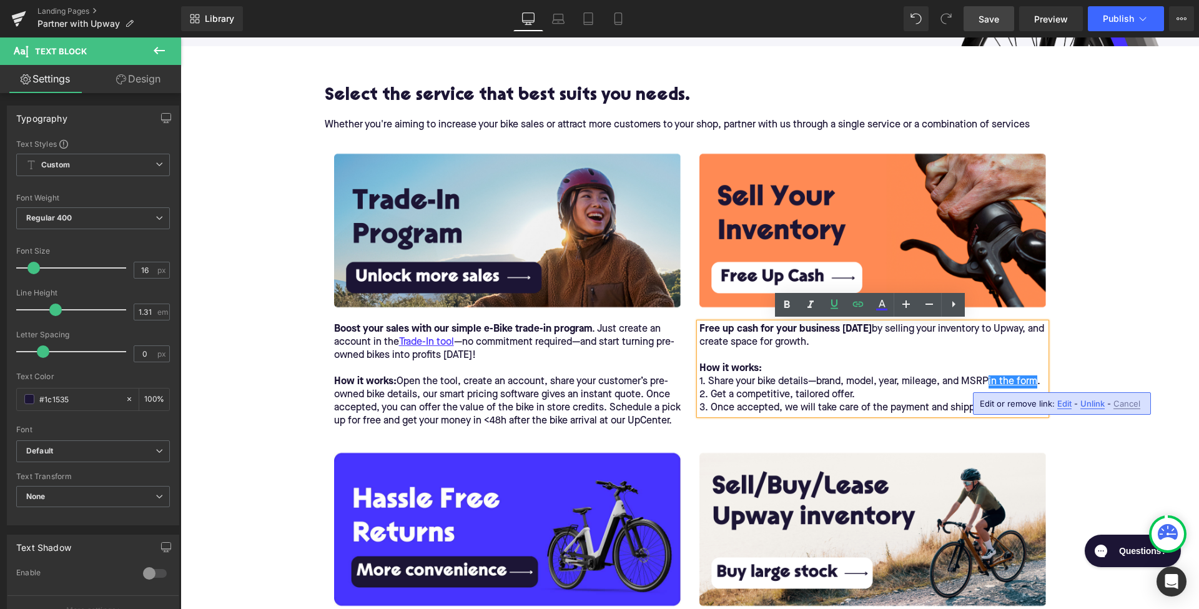
click at [1062, 402] on span "Edit" at bounding box center [1064, 403] width 14 height 11
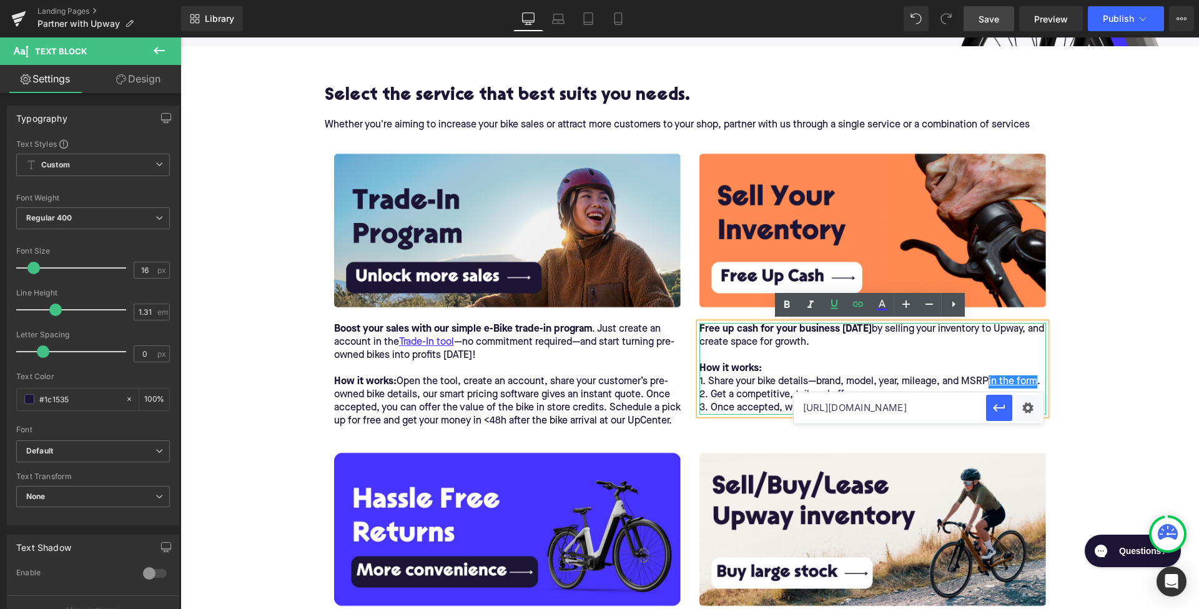
click at [930, 408] on input "[URL][DOMAIN_NAME]" at bounding box center [890, 407] width 192 height 31
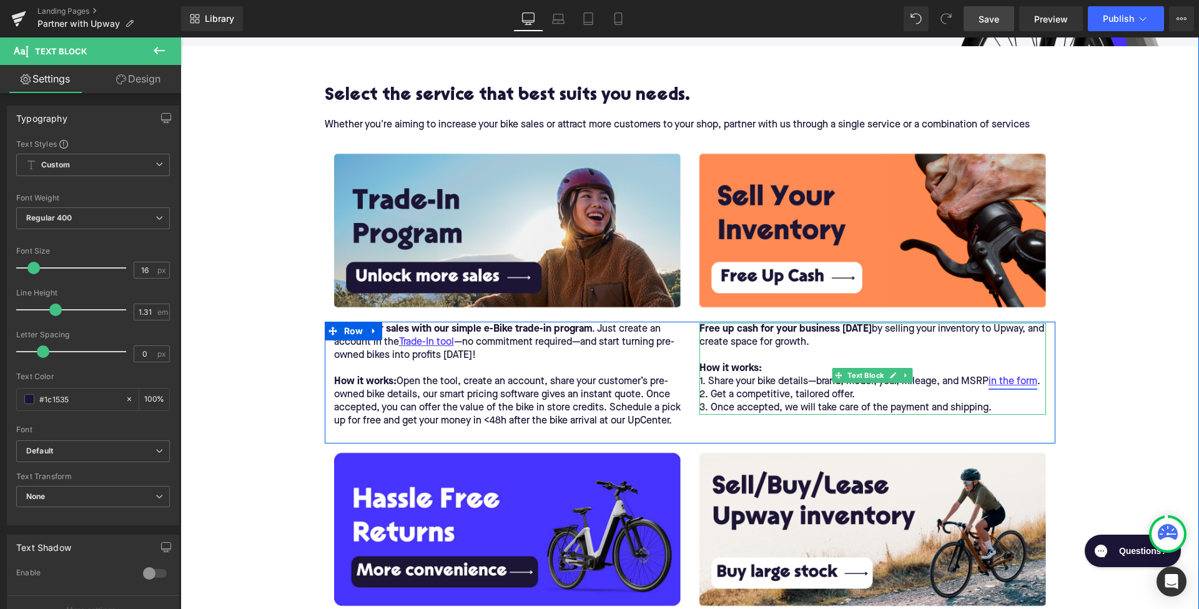
click at [1021, 382] on link "in the form" at bounding box center [1012, 381] width 49 height 13
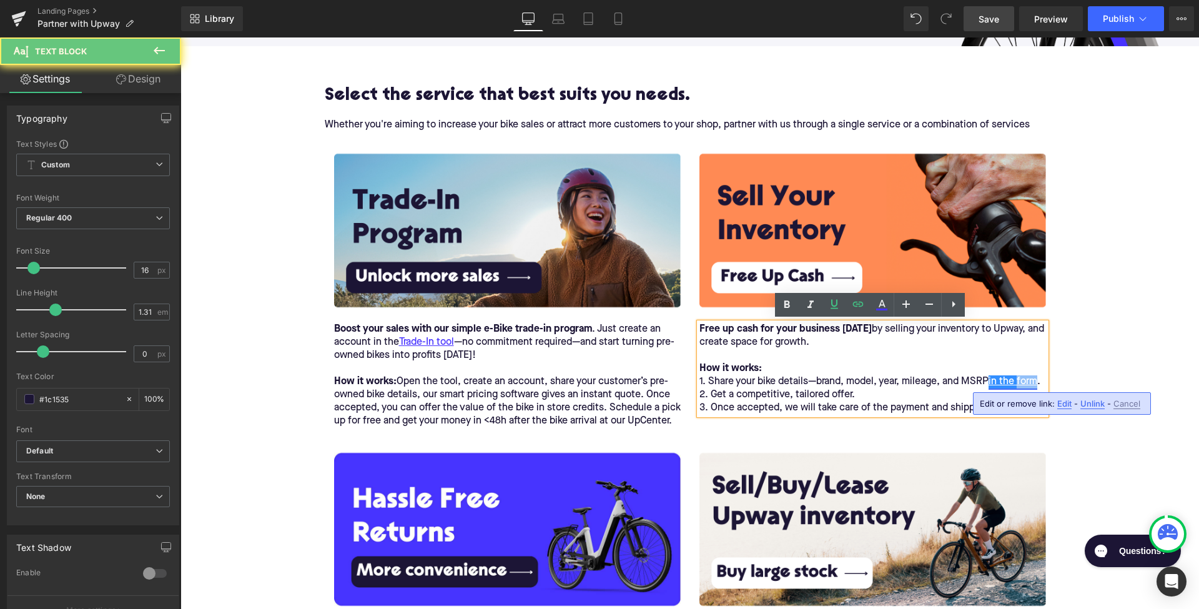
click at [1021, 382] on link "in the form" at bounding box center [1012, 381] width 49 height 13
click at [1061, 405] on span "Edit" at bounding box center [1064, 403] width 14 height 11
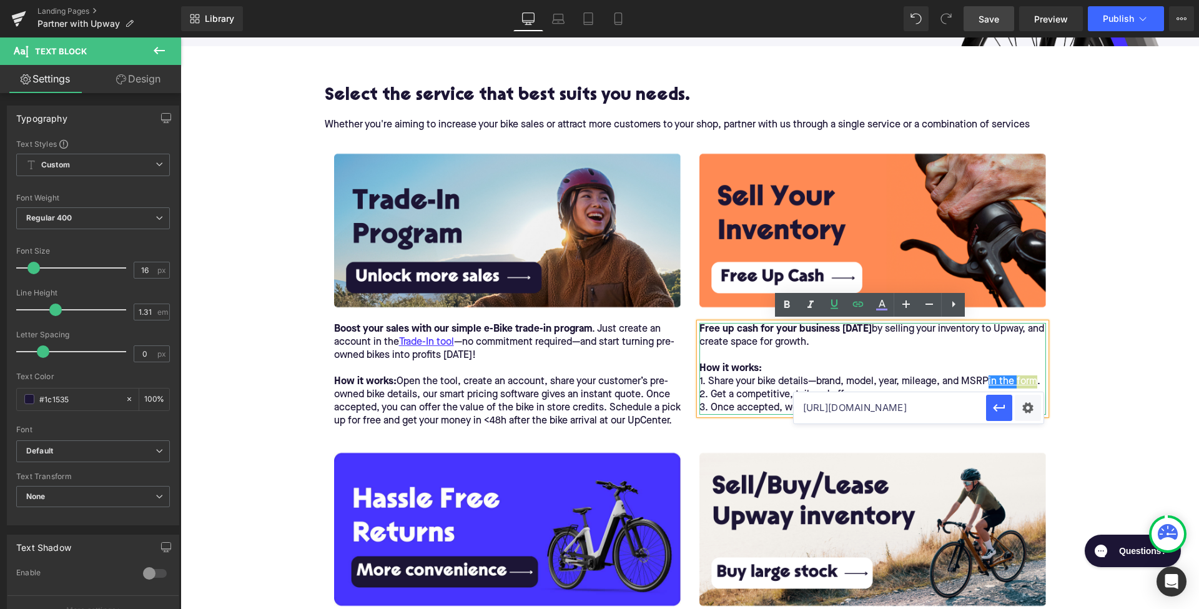
click at [943, 410] on input "[URL][DOMAIN_NAME]" at bounding box center [890, 407] width 192 height 31
paste input "[URL][DOMAIN_NAME]"
type input "[URL][DOMAIN_NAME]"
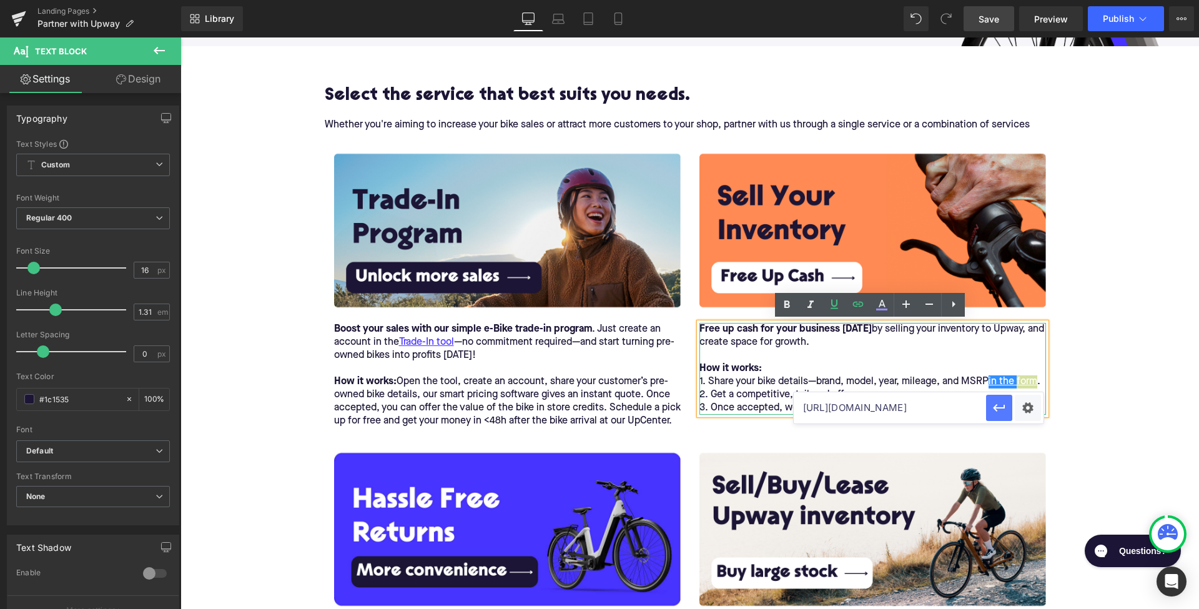
click at [997, 411] on icon "button" at bounding box center [999, 407] width 15 height 15
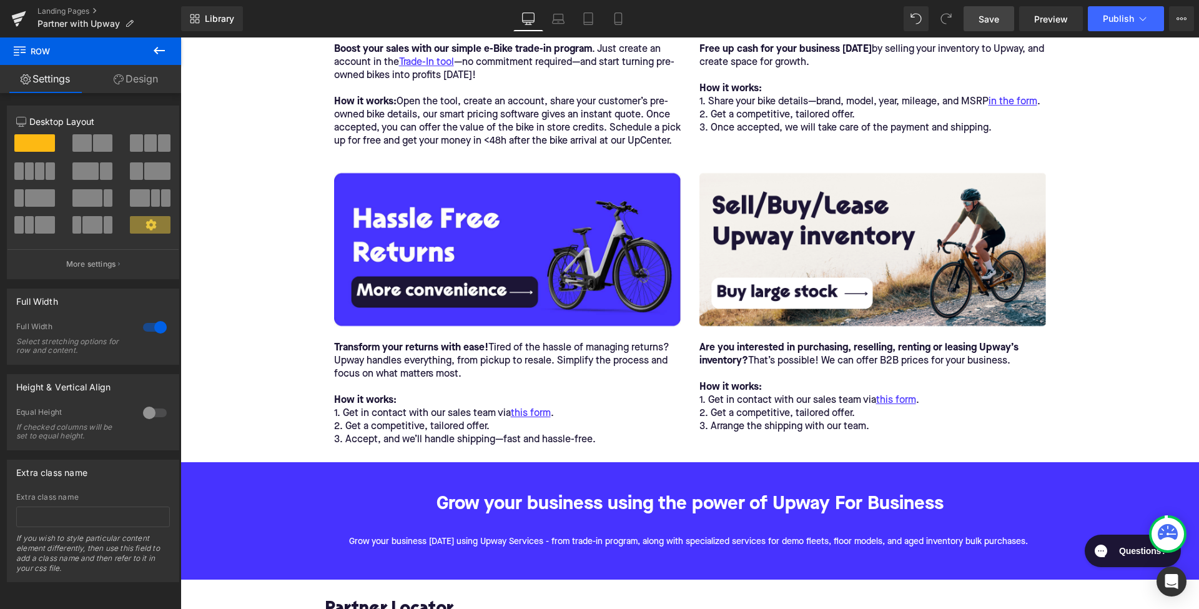
scroll to position [616, 0]
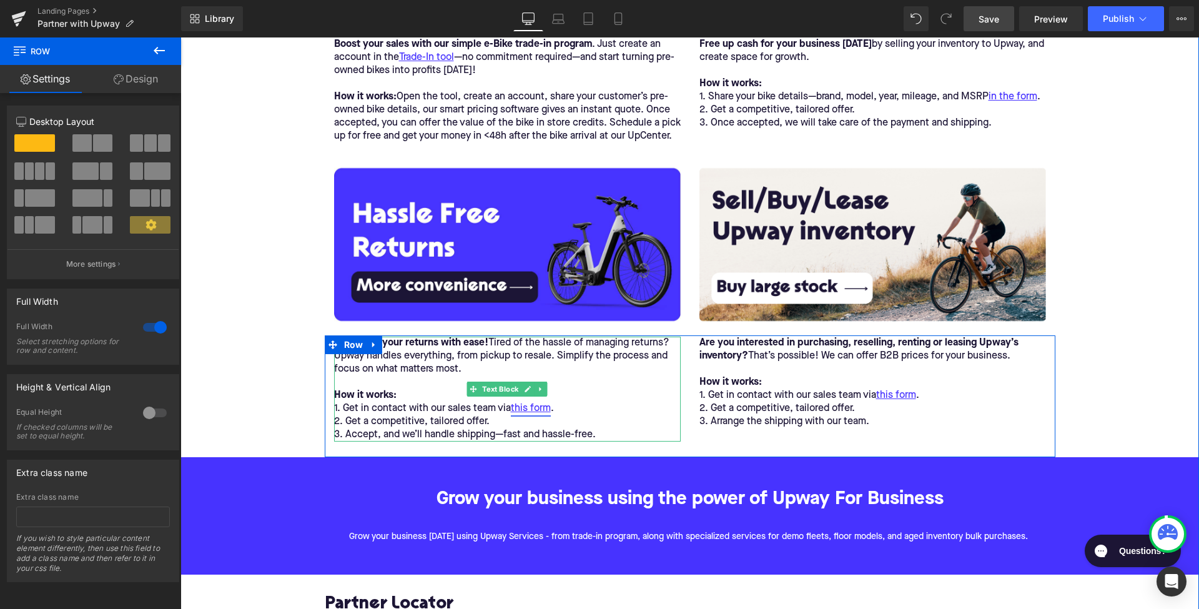
click at [545, 415] on link "this form" at bounding box center [531, 408] width 40 height 13
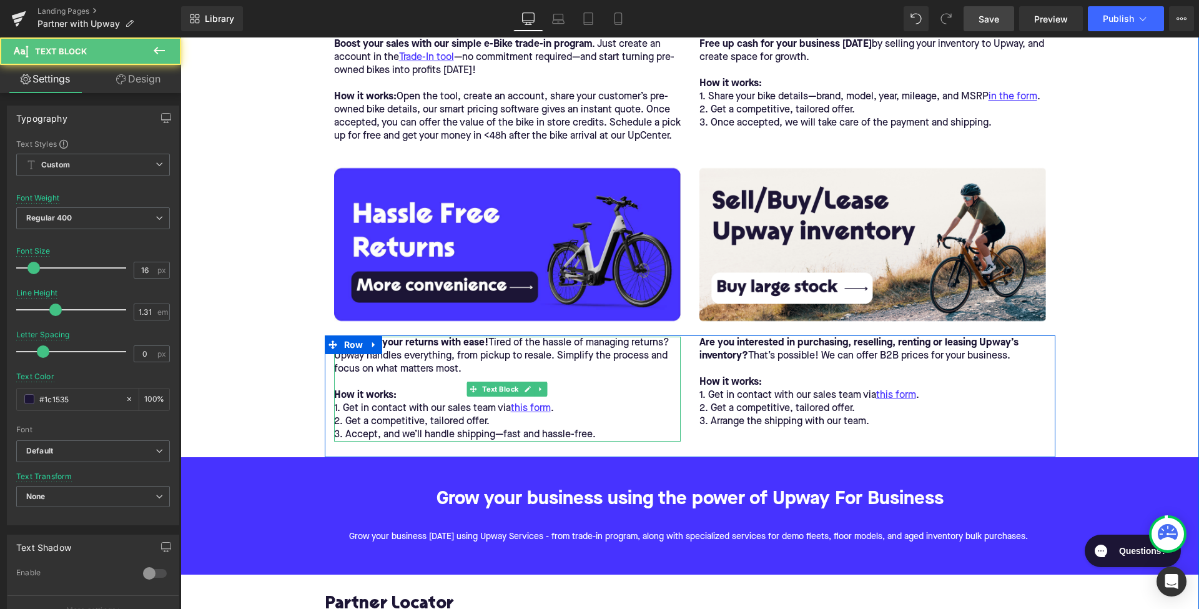
click at [551, 415] on p "1. Get in contact with our sales team via this form ." at bounding box center [507, 408] width 347 height 13
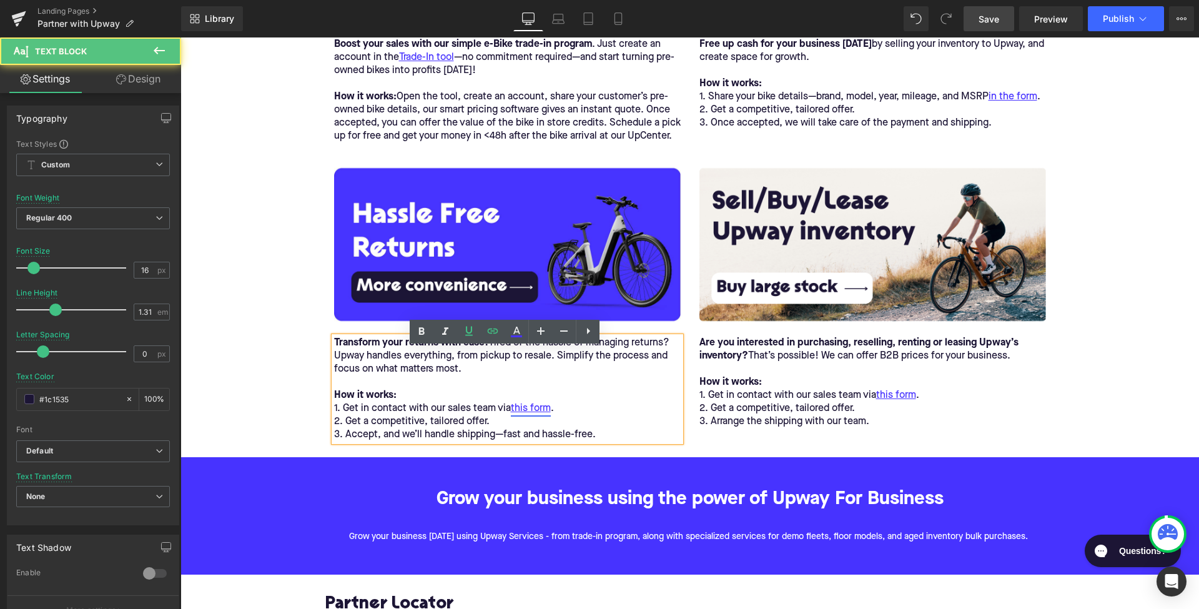
click at [540, 415] on link "this form" at bounding box center [531, 408] width 40 height 13
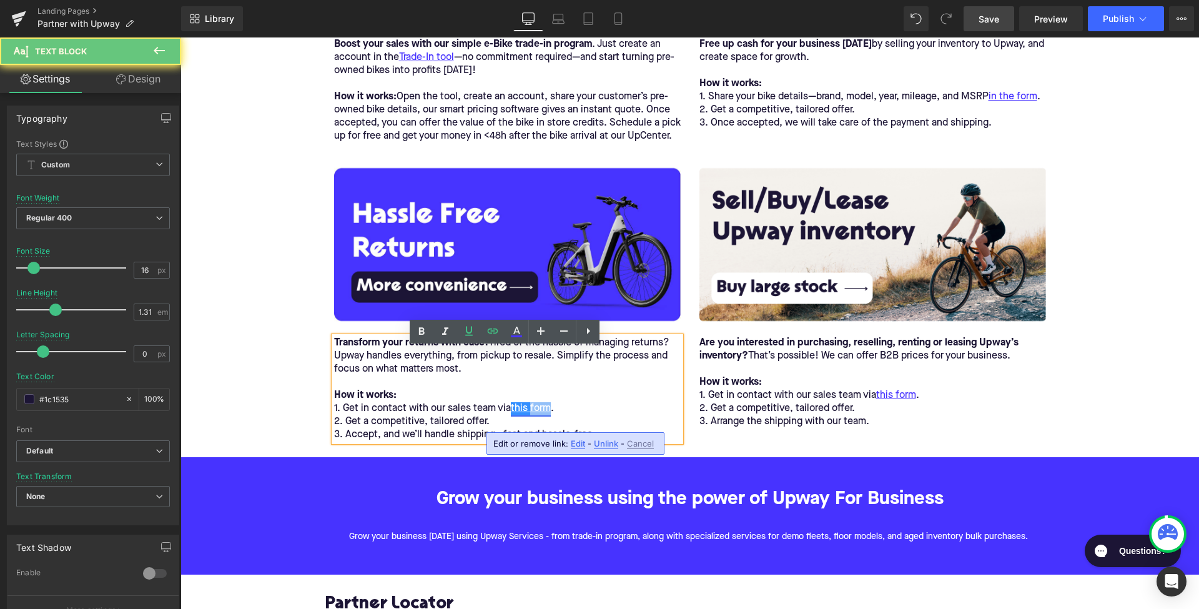
click at [540, 415] on link "this form" at bounding box center [531, 408] width 40 height 13
click at [576, 444] on span "Edit" at bounding box center [578, 443] width 14 height 11
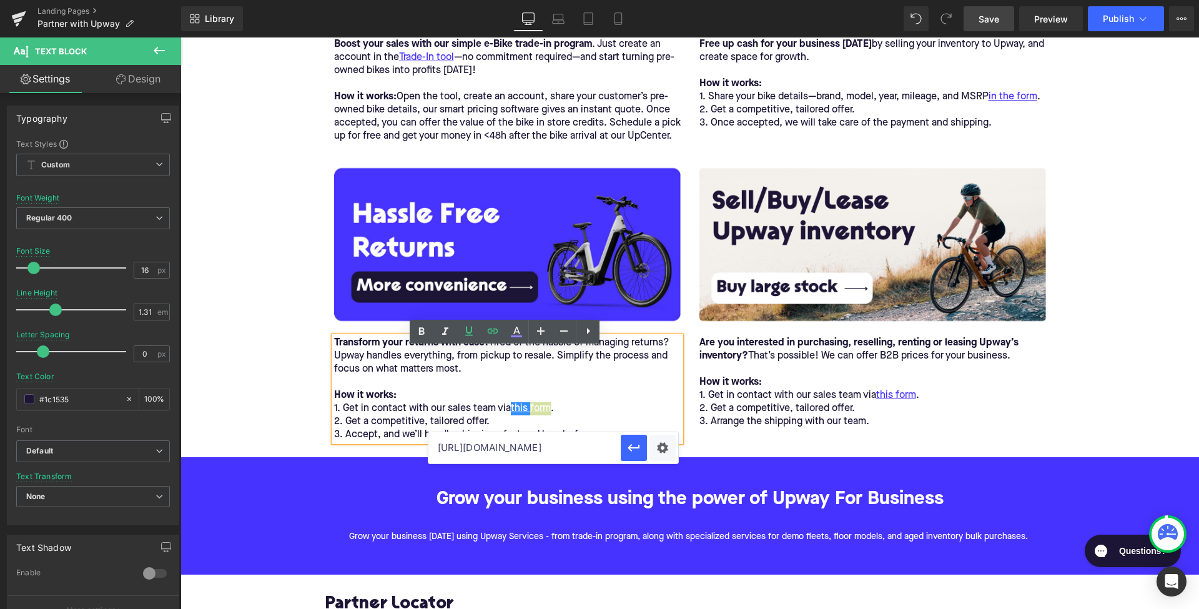
click at [583, 448] on input "[URL][DOMAIN_NAME]" at bounding box center [524, 447] width 192 height 31
paste input "[URL][DOMAIN_NAME]"
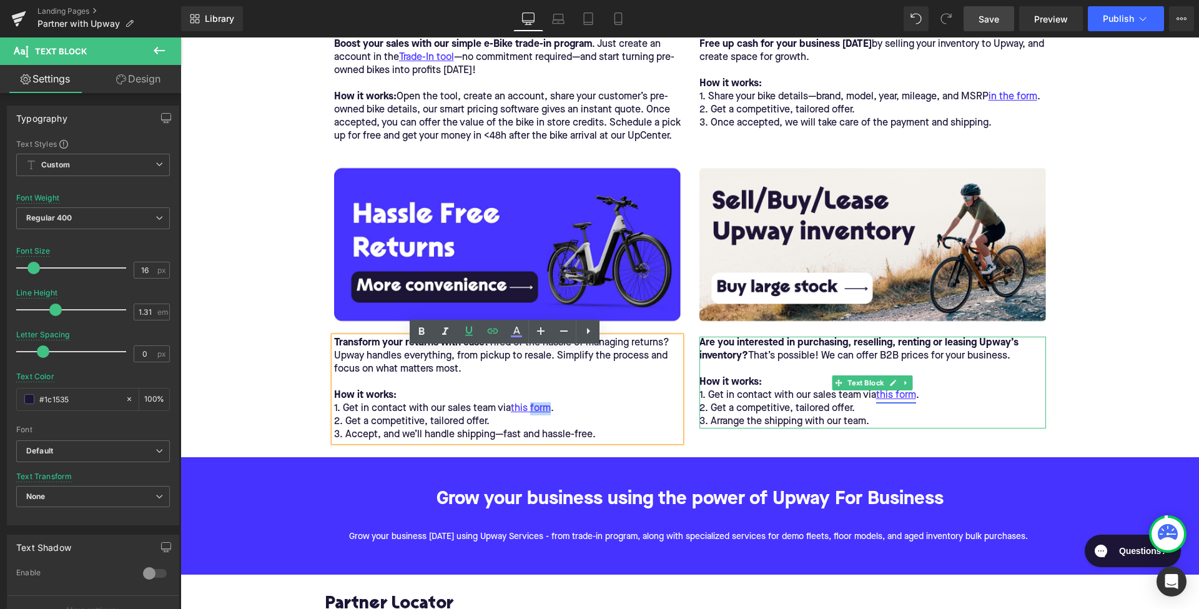
click at [903, 402] on link "this form" at bounding box center [896, 395] width 40 height 13
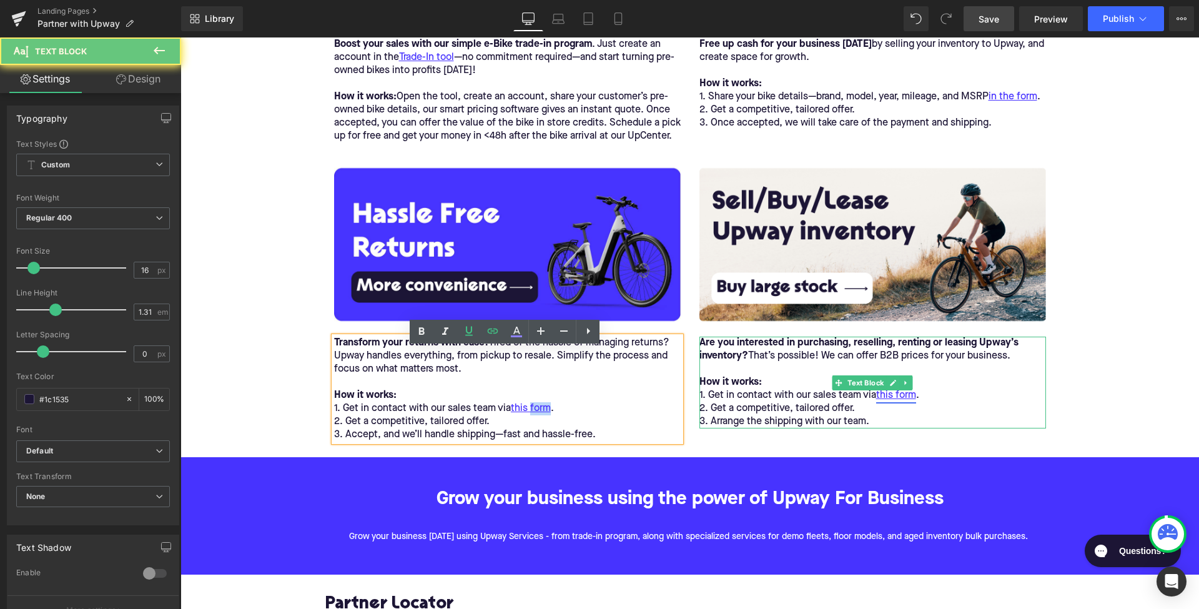
click at [903, 402] on link "this form" at bounding box center [896, 395] width 40 height 13
click at [889, 402] on link "this form" at bounding box center [896, 395] width 40 height 13
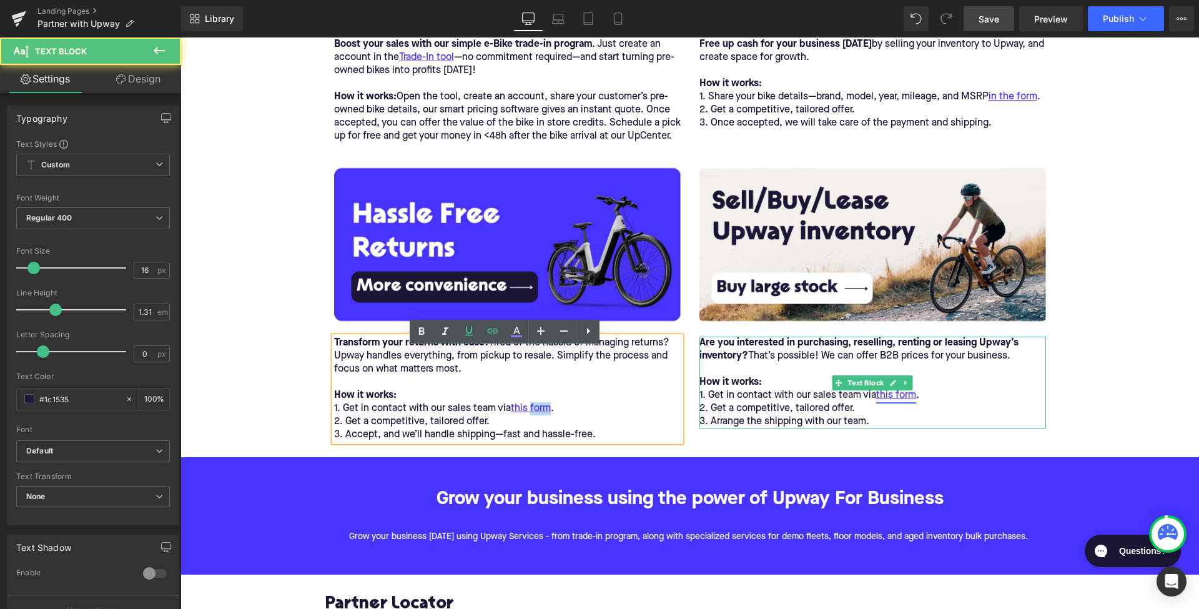
click at [898, 402] on link "this form" at bounding box center [896, 395] width 40 height 13
click at [916, 402] on p "1. Get in contact with our sales team via this form ." at bounding box center [872, 395] width 347 height 13
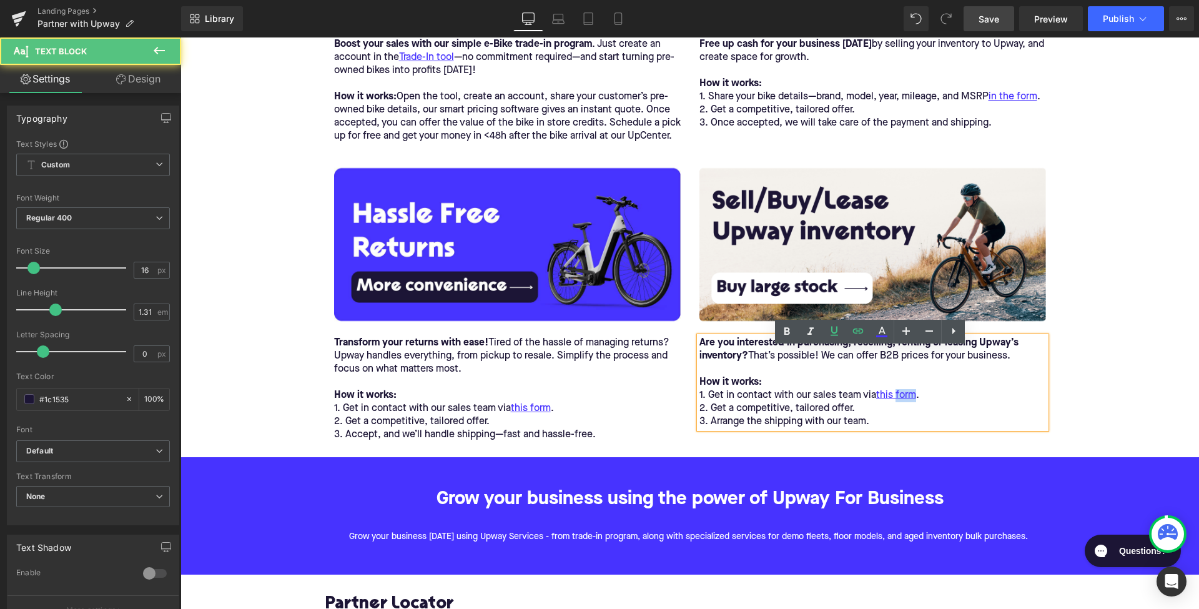
click at [916, 402] on p "1. Get in contact with our sales team via this form ." at bounding box center [872, 395] width 347 height 13
click at [915, 402] on link "this form" at bounding box center [896, 395] width 40 height 13
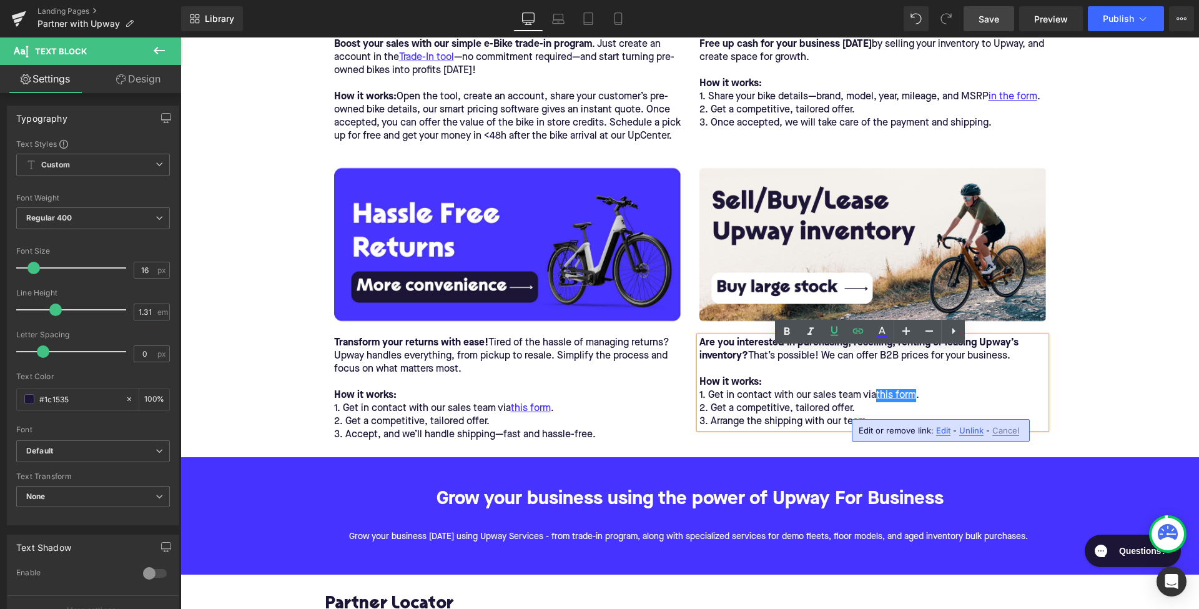
click at [941, 428] on span "Edit" at bounding box center [943, 430] width 14 height 11
type input "[URL][DOMAIN_NAME]"
click at [924, 432] on input "[URL][DOMAIN_NAME]" at bounding box center [890, 434] width 192 height 31
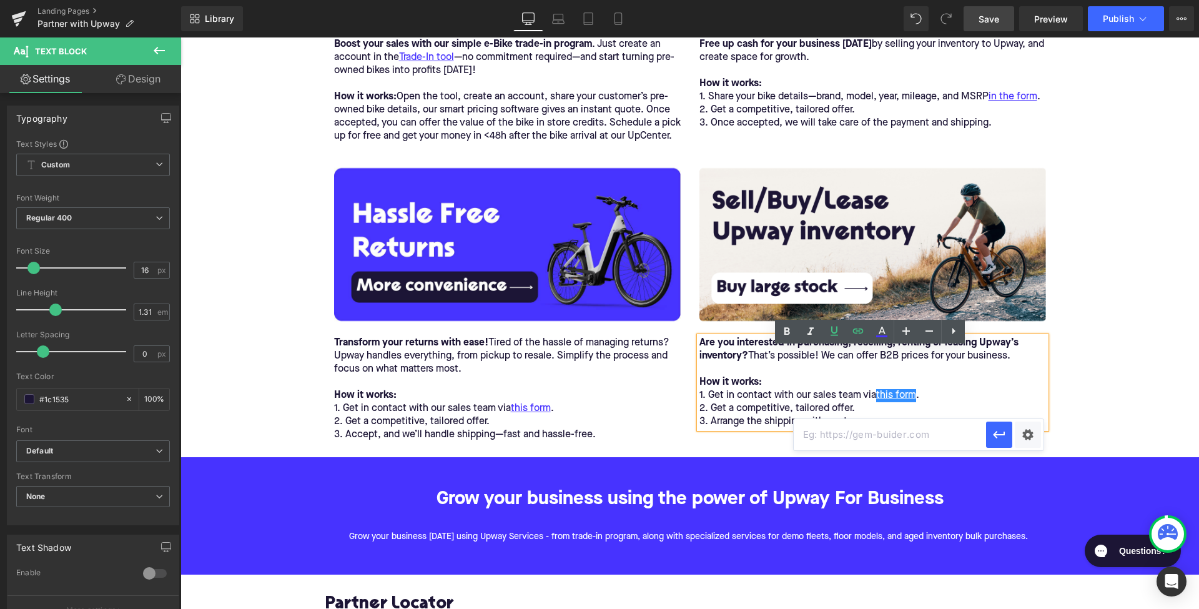
paste input "[URL][DOMAIN_NAME]"
type input "[URL][DOMAIN_NAME]"
click at [998, 433] on icon "button" at bounding box center [999, 434] width 15 height 15
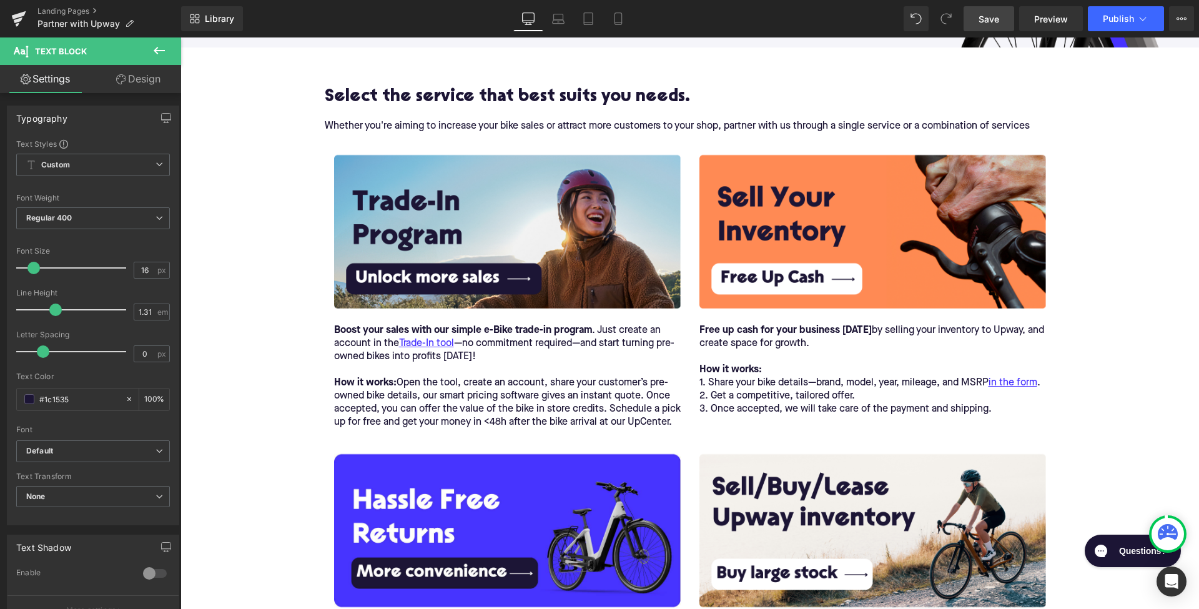
scroll to position [254, 0]
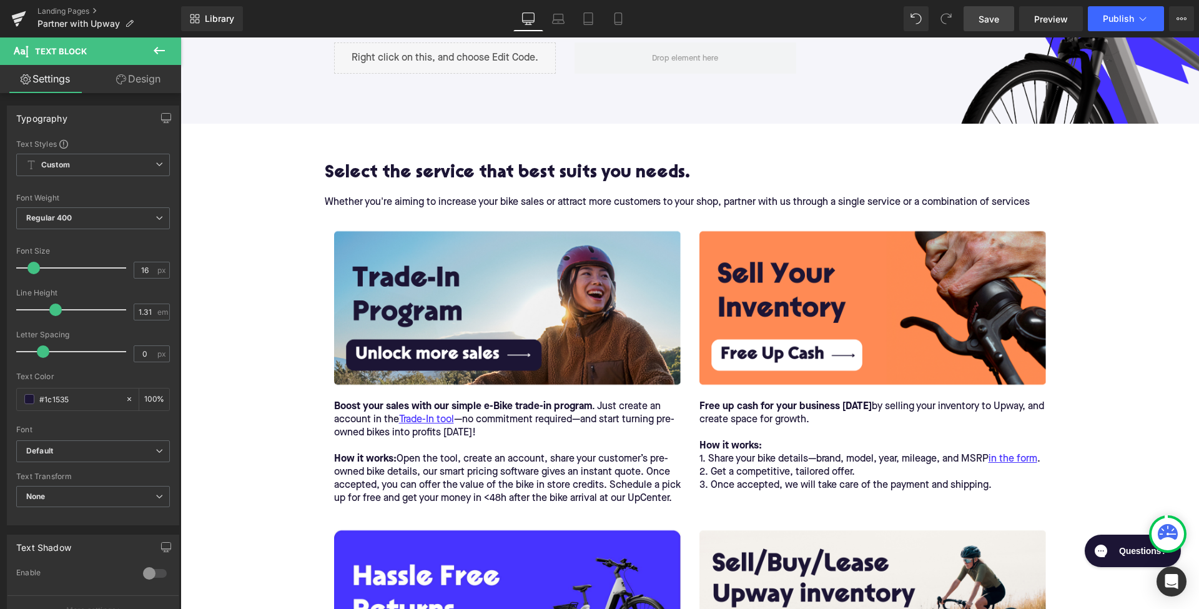
click at [996, 19] on span "Save" at bounding box center [988, 18] width 21 height 13
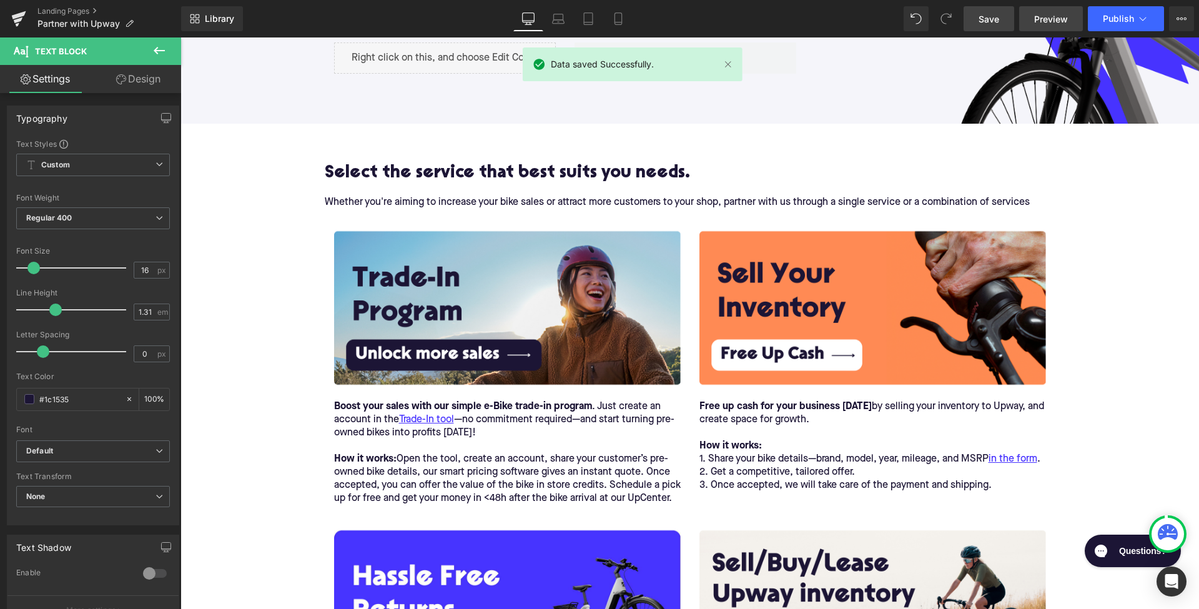
click at [1053, 21] on span "Preview" at bounding box center [1051, 18] width 34 height 13
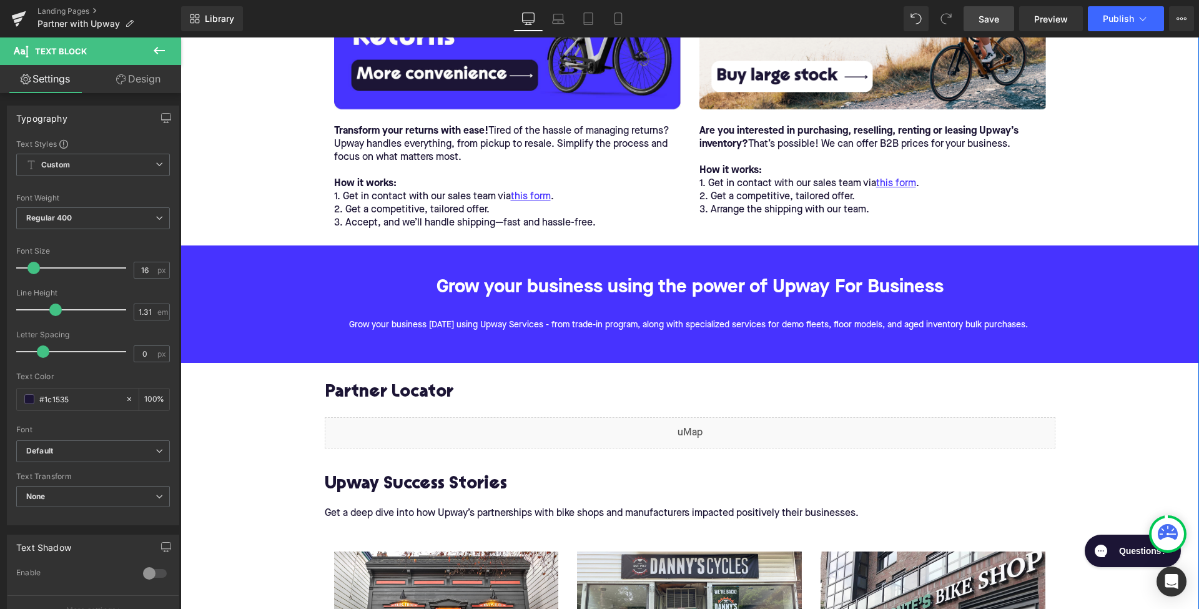
scroll to position [831, 0]
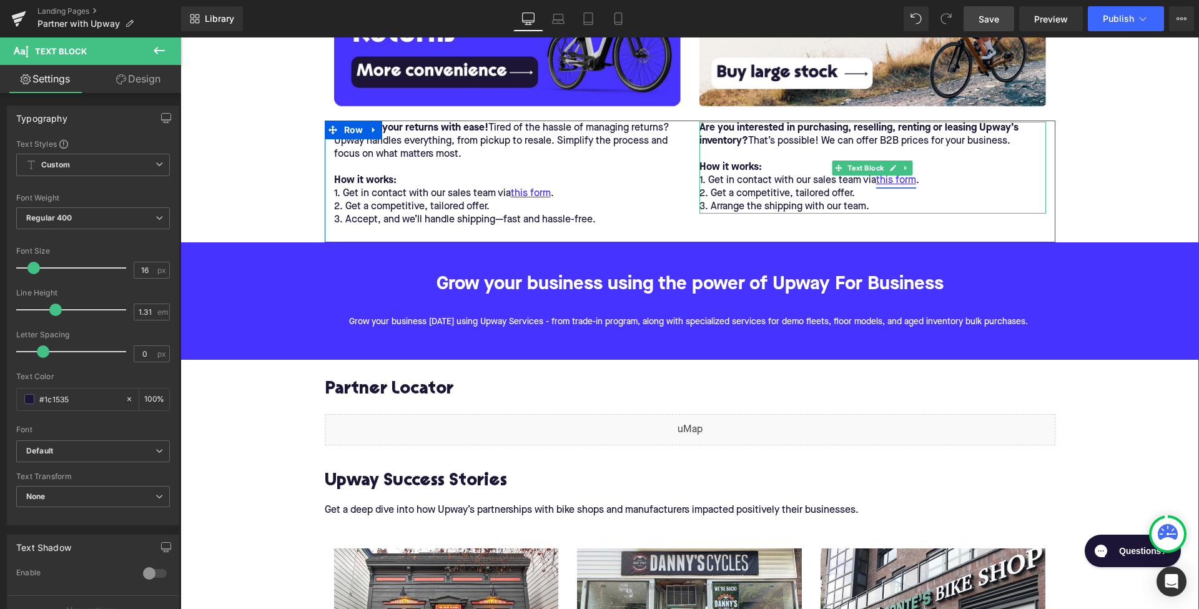
click at [891, 187] on link "this form" at bounding box center [896, 180] width 40 height 13
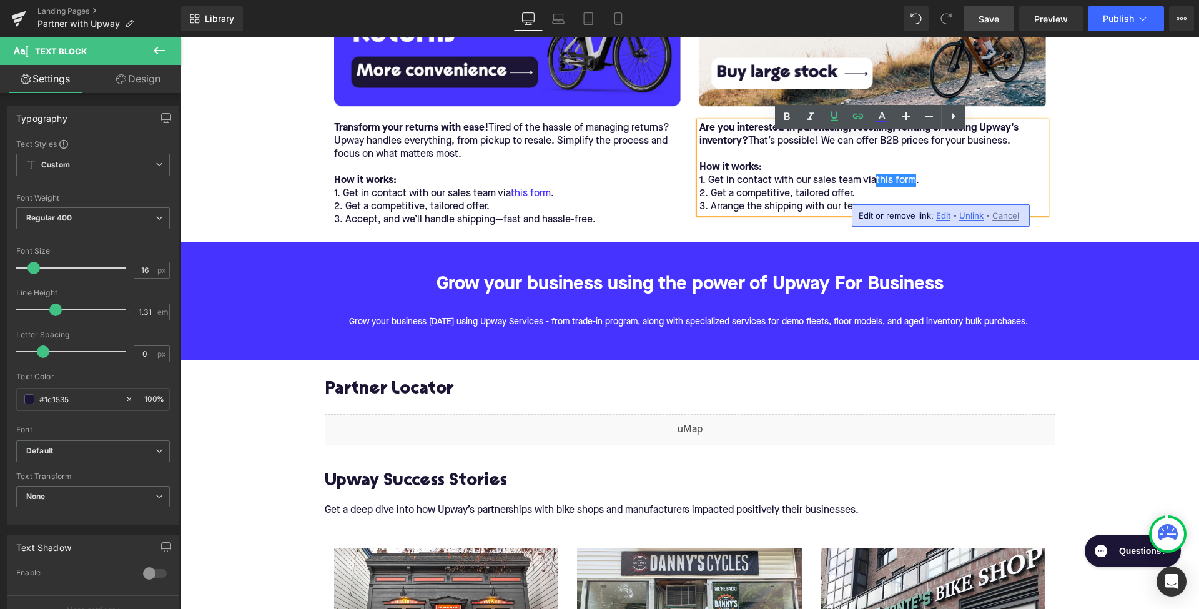
click at [742, 346] on div "Grow your business using the power of Upway For Business Text Block Grow your b…" at bounding box center [689, 303] width 749 height 85
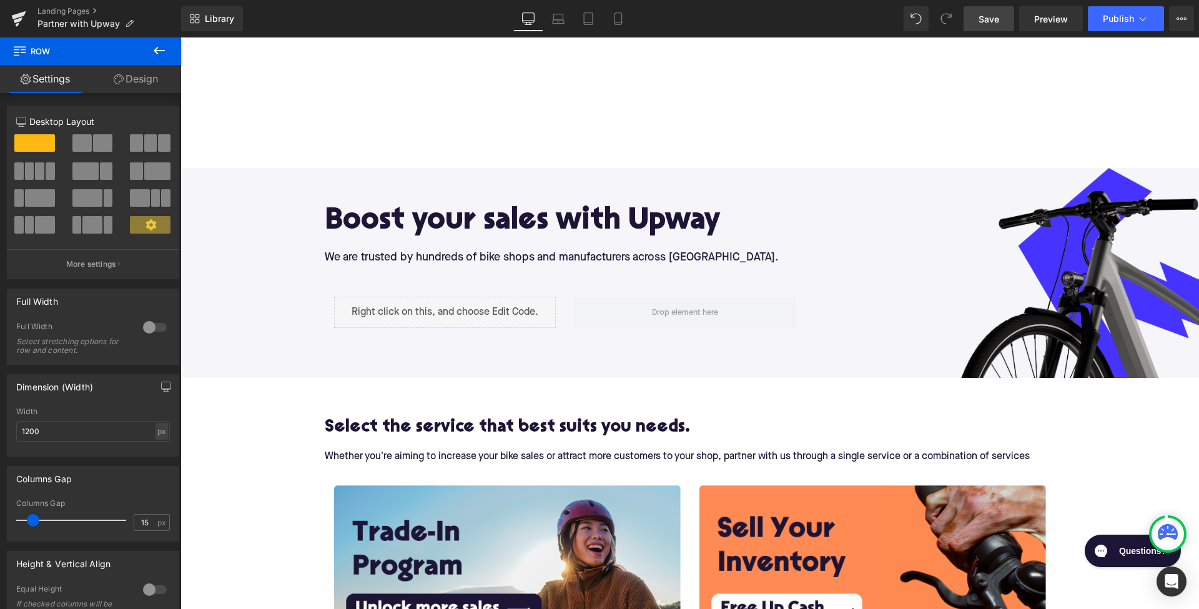
scroll to position [0, 0]
click at [1123, 24] on button "Publish" at bounding box center [1126, 18] width 76 height 25
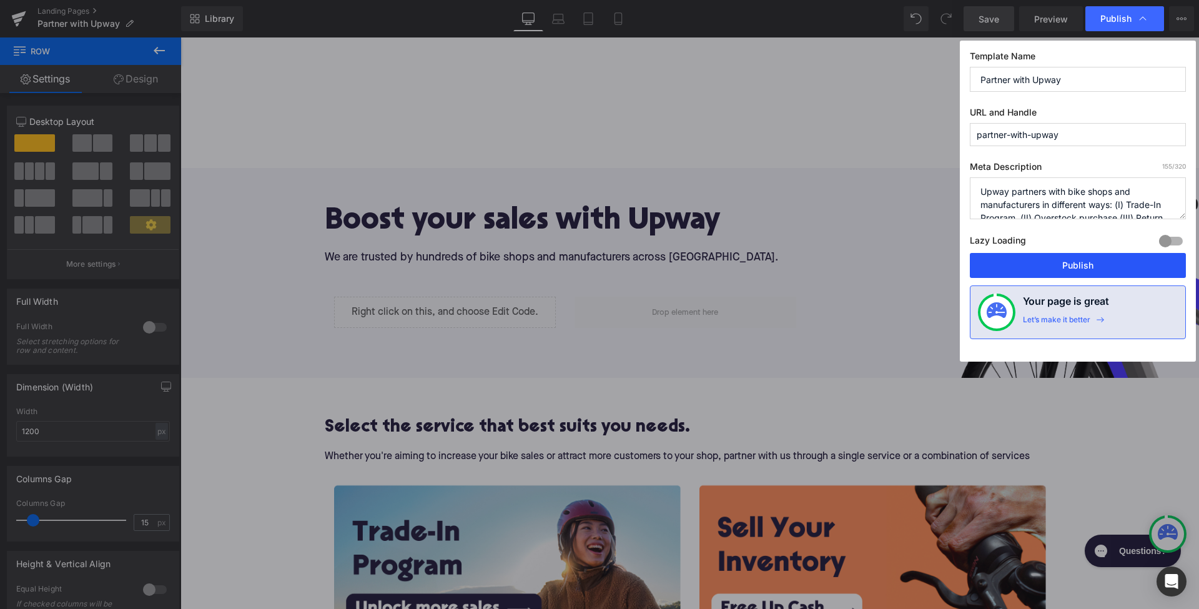
click at [1071, 264] on button "Publish" at bounding box center [1078, 265] width 216 height 25
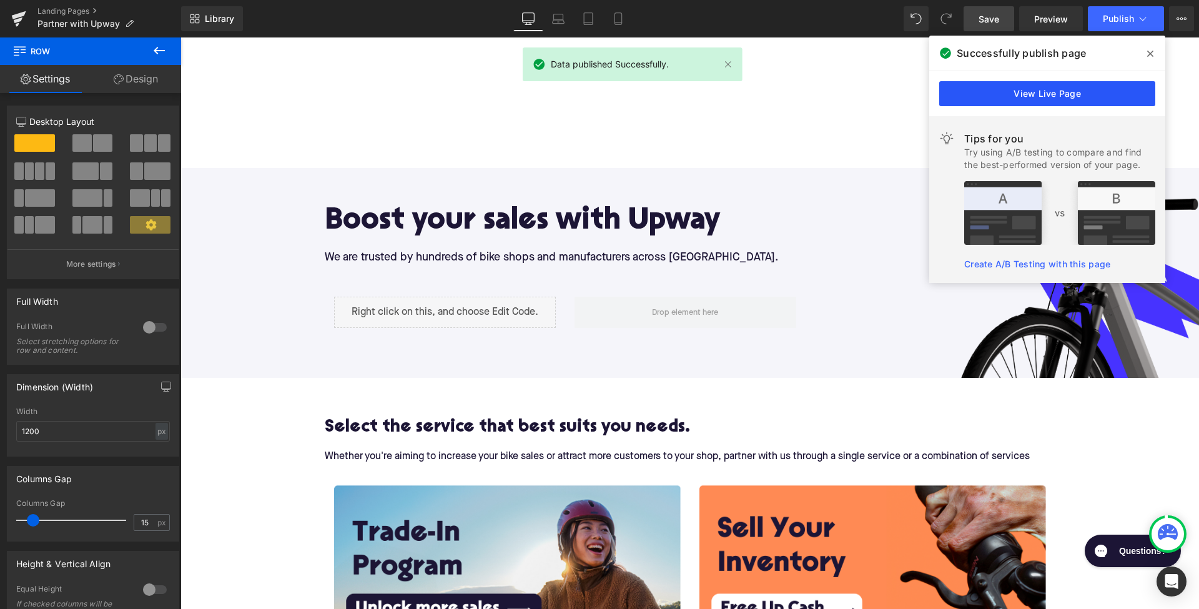
click at [1051, 87] on link "View Live Page" at bounding box center [1047, 93] width 216 height 25
